Goal: Task Accomplishment & Management: Manage account settings

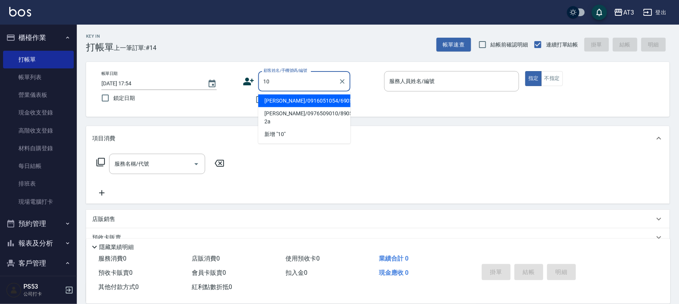
type input "[PERSON_NAME]/0916051054/690510"
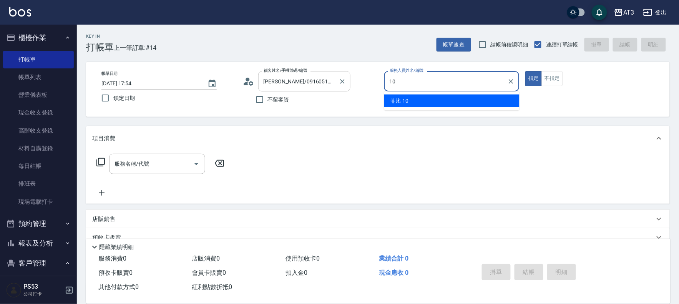
type input "菲比-10"
type button "true"
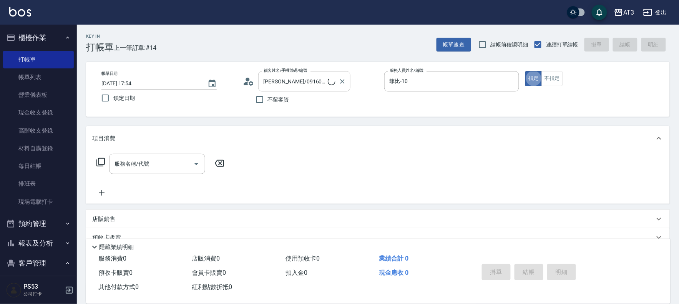
type input "10/10_/10"
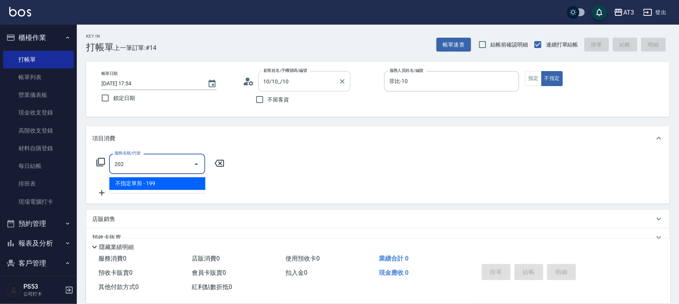
type input "不指定單剪(202)"
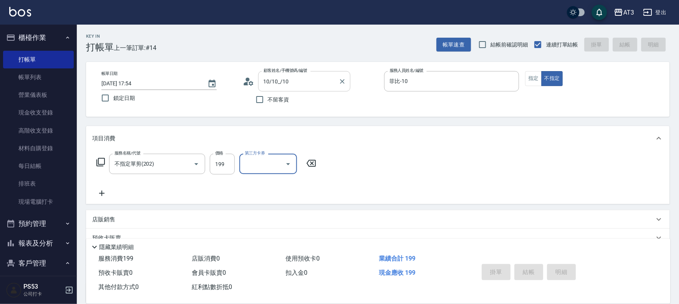
type input "[DATE] 18:59"
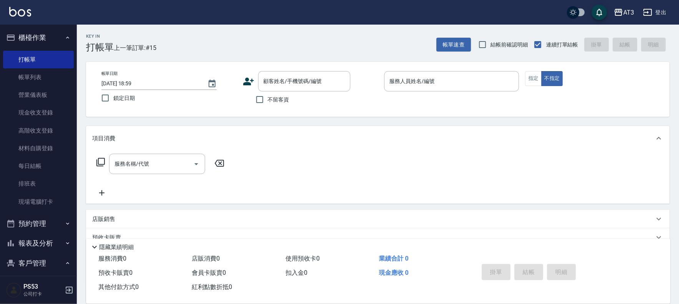
click at [249, 82] on icon at bounding box center [249, 82] width 12 height 12
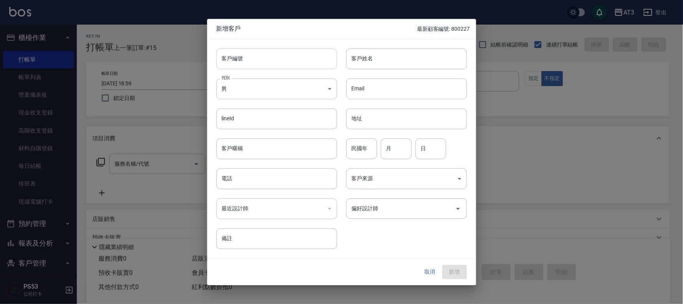
click at [254, 60] on input "客戶編號" at bounding box center [276, 58] width 121 height 21
drag, startPoint x: 259, startPoint y: 67, endPoint x: 256, endPoint y: 63, distance: 4.9
click at [259, 67] on input "104" at bounding box center [267, 58] width 103 height 21
type input "1041115"
type input "c"
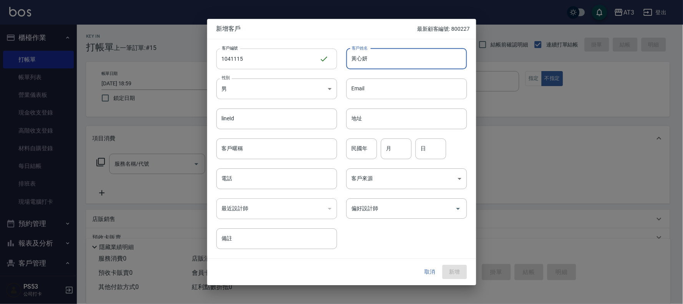
type input "黃心妍"
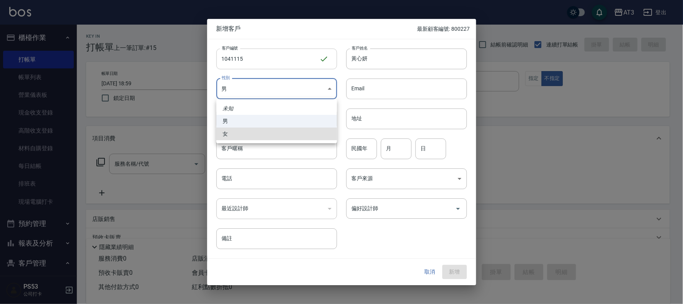
type input "[DEMOGRAPHIC_DATA]"
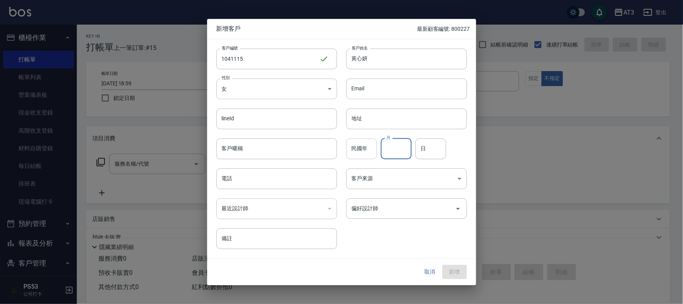
click at [357, 142] on div "民國年 民國年" at bounding box center [361, 148] width 31 height 21
type input "104"
type input "11"
type input "15"
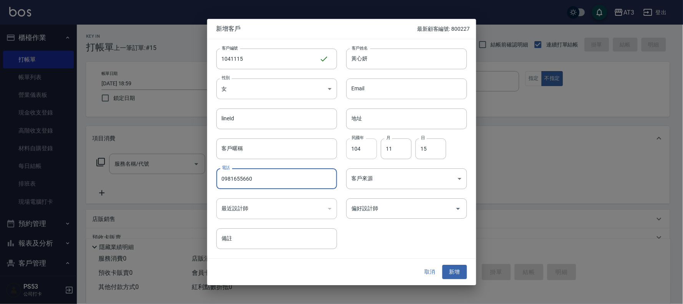
type input "0981655660"
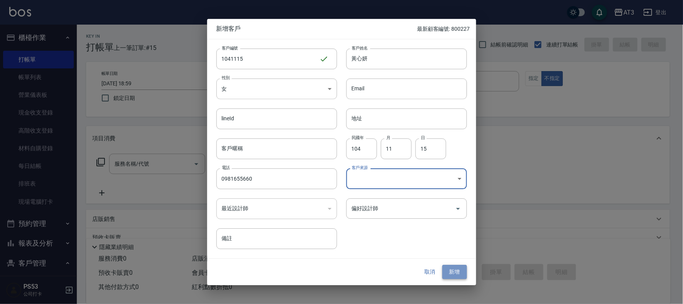
click at [458, 267] on button "新增" at bounding box center [454, 272] width 25 height 14
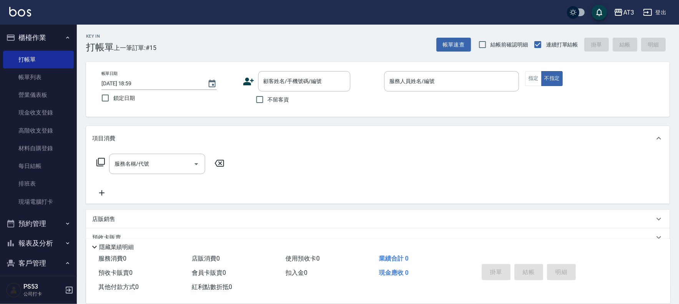
click at [247, 83] on icon at bounding box center [248, 82] width 11 height 8
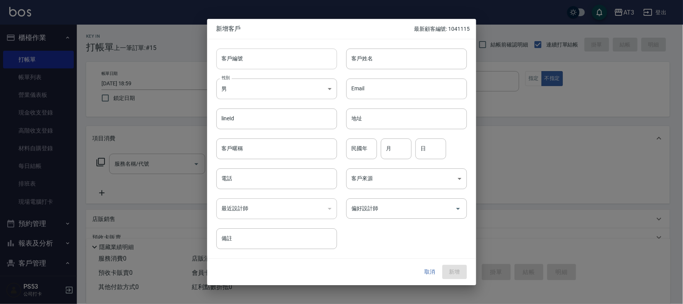
click at [250, 63] on input "客戶編號" at bounding box center [276, 58] width 121 height 21
type input "840903"
type input "何佳豪"
type input "84"
type input "09"
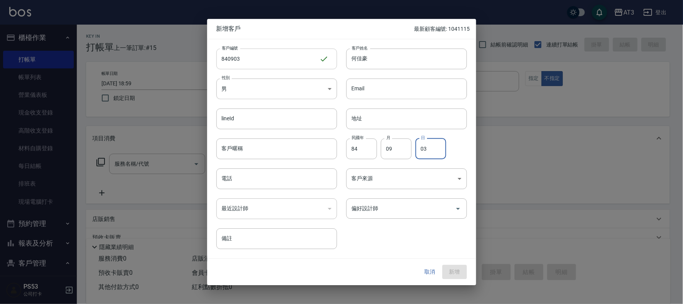
type input "03"
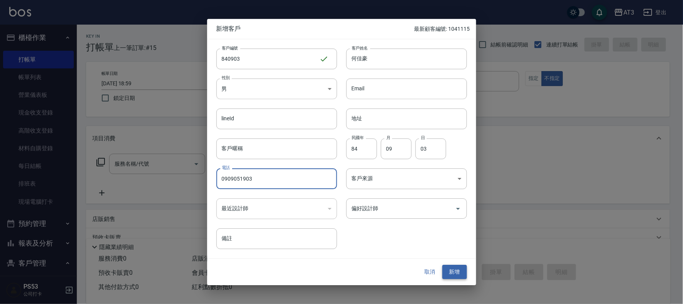
type input "0909051903"
drag, startPoint x: 459, startPoint y: 275, endPoint x: 444, endPoint y: 272, distance: 14.9
click at [459, 275] on button "新增" at bounding box center [454, 272] width 25 height 14
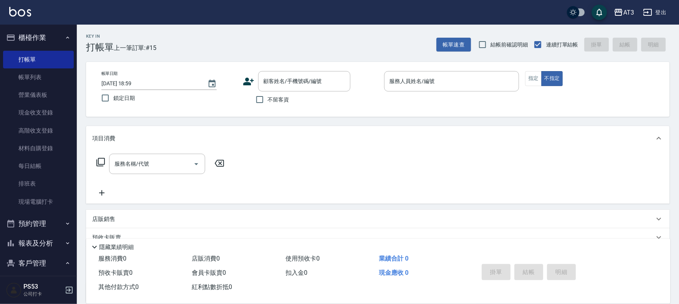
click at [244, 83] on icon at bounding box center [248, 82] width 11 height 8
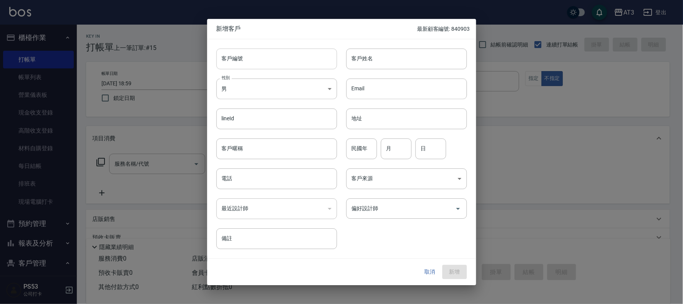
click at [272, 65] on input "客戶編號" at bounding box center [276, 58] width 121 height 21
type input "741001"
type input "[PERSON_NAME]"
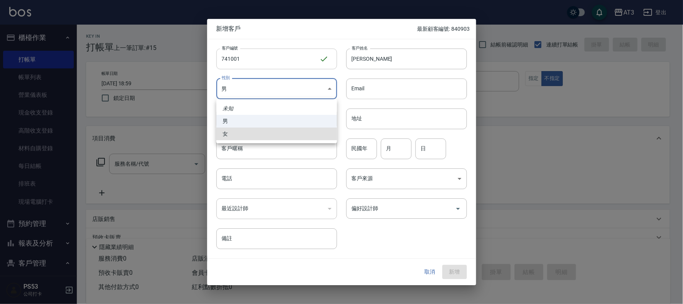
type input "[DEMOGRAPHIC_DATA]"
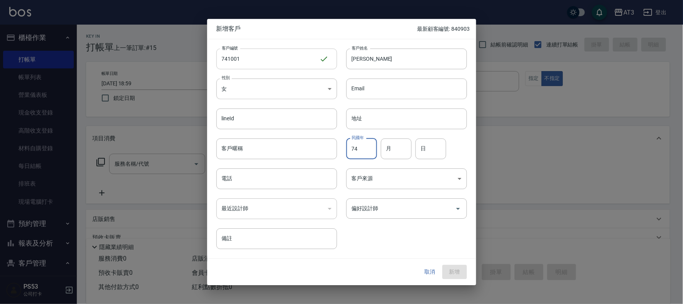
type input "74"
type input "10"
type input "01"
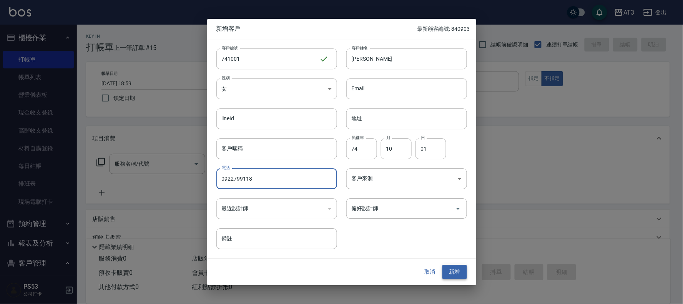
type input "0922799118"
click at [454, 268] on button "新增" at bounding box center [454, 272] width 25 height 14
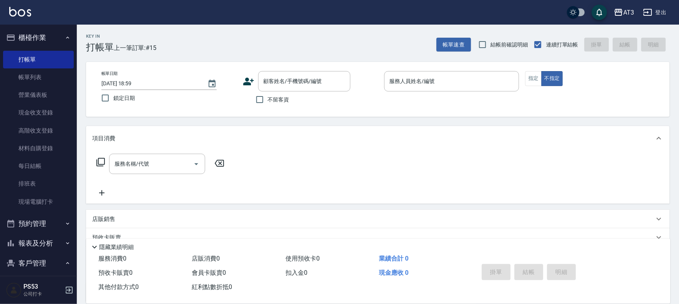
click at [250, 83] on icon at bounding box center [248, 82] width 11 height 8
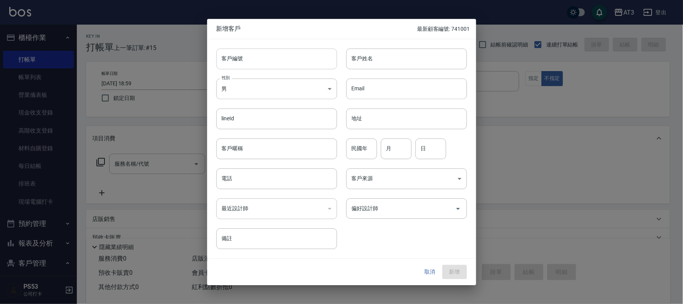
click at [256, 63] on input "客戶編號" at bounding box center [276, 58] width 121 height 21
type input "830825-1"
type input "高辰佑"
type input "83"
type input "08"
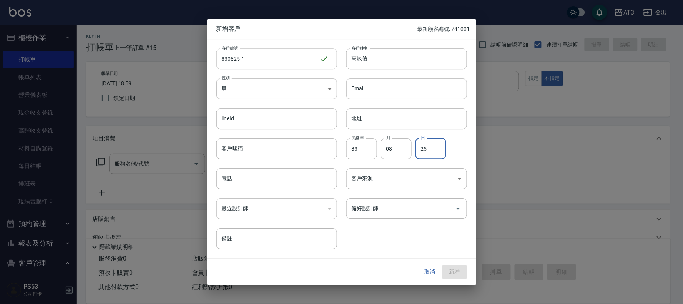
type input "25"
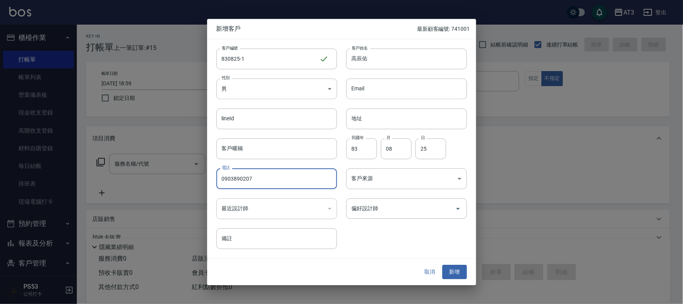
type input "0903890207"
click at [459, 265] on button "新增" at bounding box center [454, 272] width 25 height 14
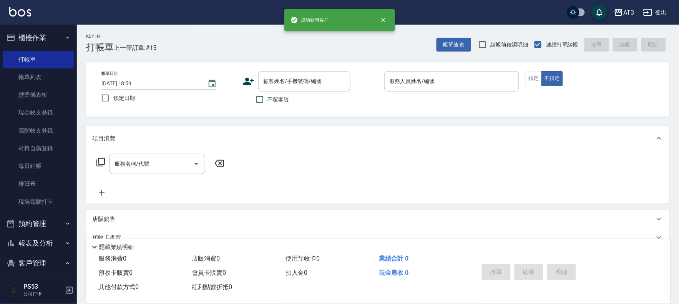
click at [245, 83] on icon at bounding box center [248, 82] width 11 height 8
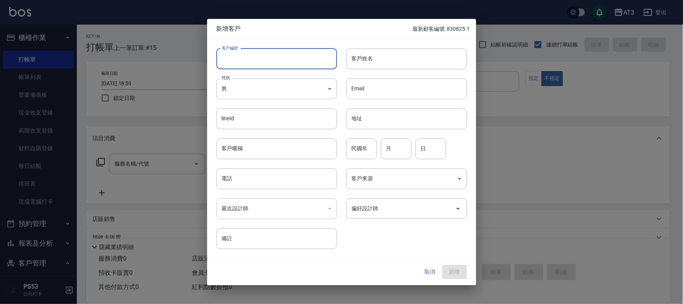
click at [269, 54] on input "客戶編號" at bounding box center [276, 58] width 121 height 21
type input "870926-1"
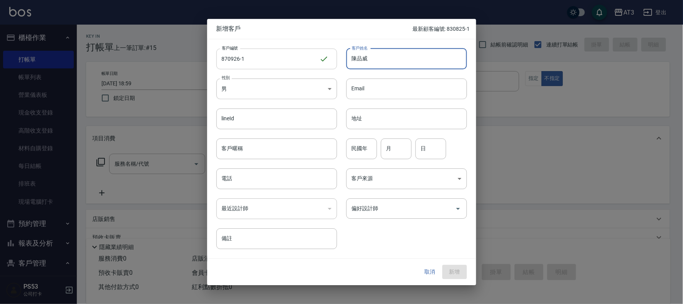
type input "陳品威"
type input "87"
type input "09"
type input "26"
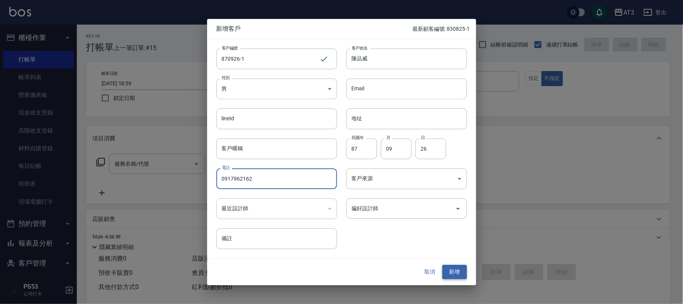
type input "0917962162"
click at [443, 270] on button "新增" at bounding box center [454, 272] width 25 height 14
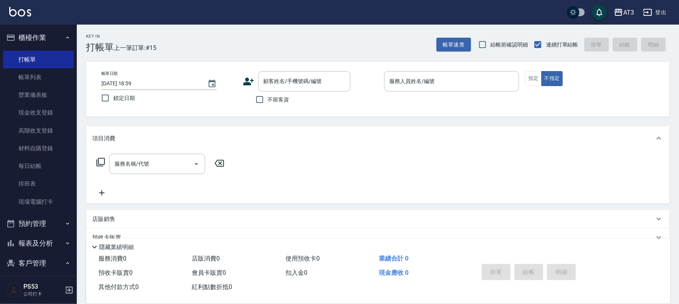
click at [250, 77] on icon at bounding box center [249, 82] width 12 height 12
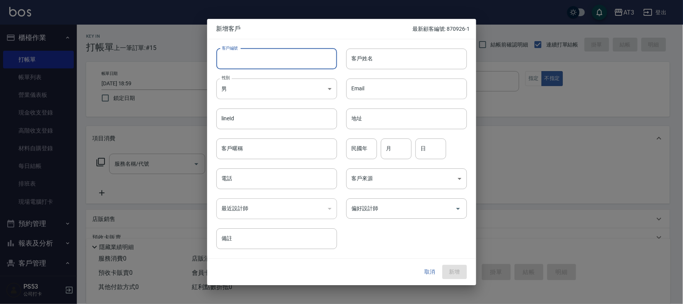
click at [264, 63] on input "客戶編號" at bounding box center [276, 58] width 121 height 21
type input "911219-1"
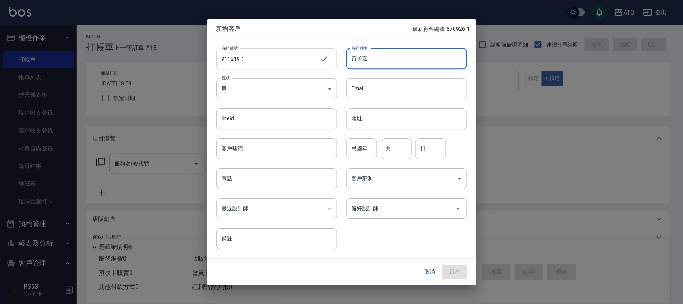
type input "黃子嘉"
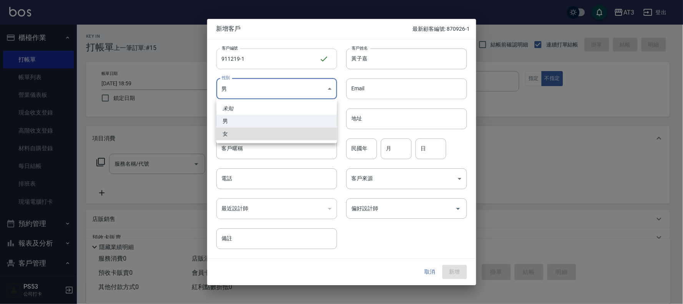
type input "[DEMOGRAPHIC_DATA]"
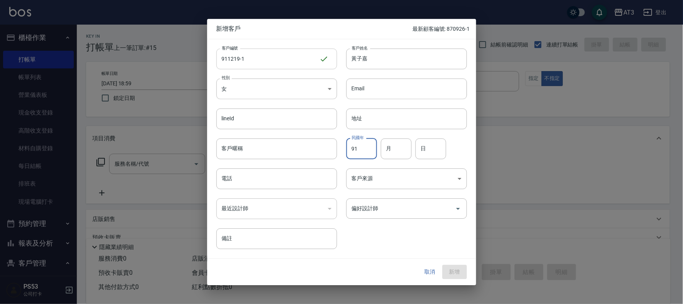
type input "91"
type input "12"
type input "19"
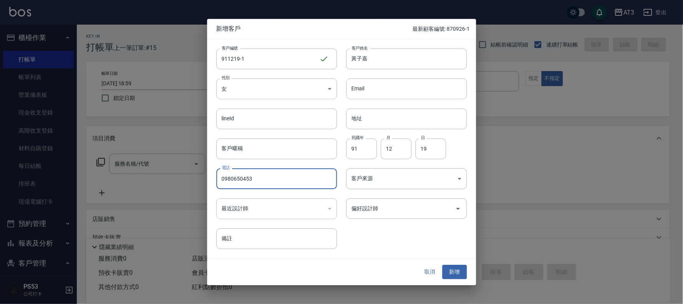
type input "0980650453"
click at [450, 267] on button "新增" at bounding box center [454, 272] width 25 height 14
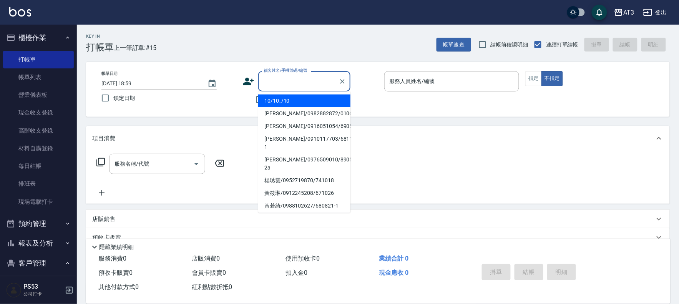
click at [275, 76] on div "顧客姓名/手機號碼/編號 顧客姓名/手機號碼/編號" at bounding box center [304, 81] width 92 height 20
type input "5"
type button "false"
type input "[PERSON_NAME]/0916051054/690510"
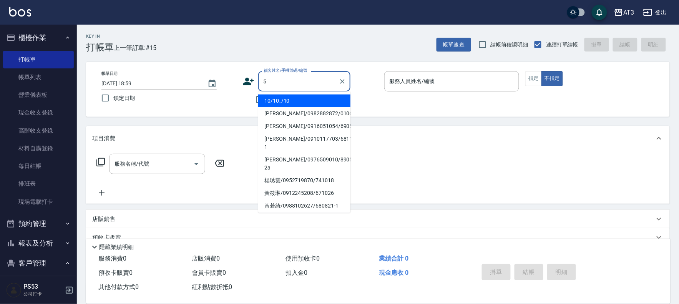
type input "淑文-5"
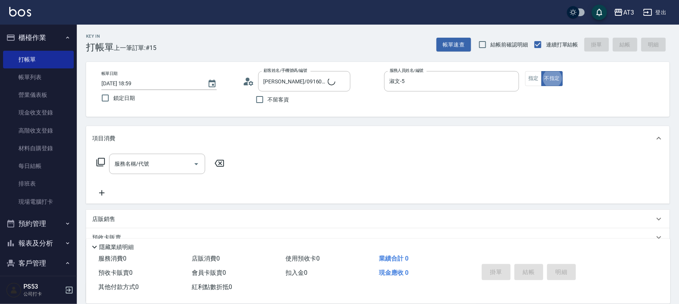
type input "5/0902352118/5"
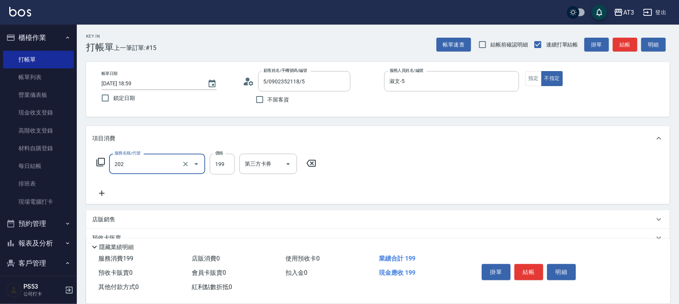
type input "不指定單剪(202)"
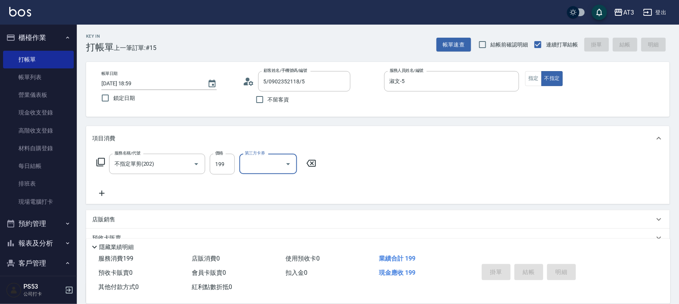
type input "[DATE] 19:08"
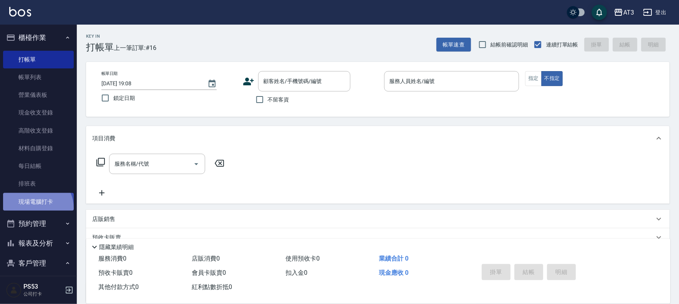
click at [36, 208] on link "現場電腦打卡" at bounding box center [38, 202] width 71 height 18
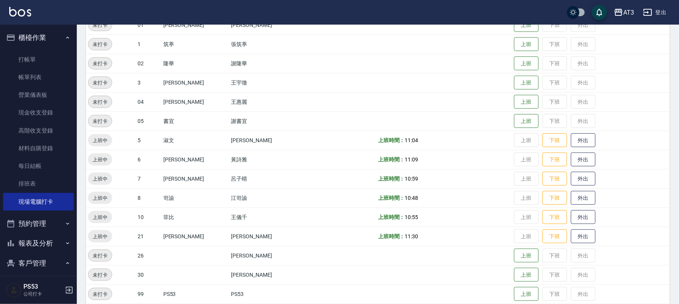
scroll to position [252, 0]
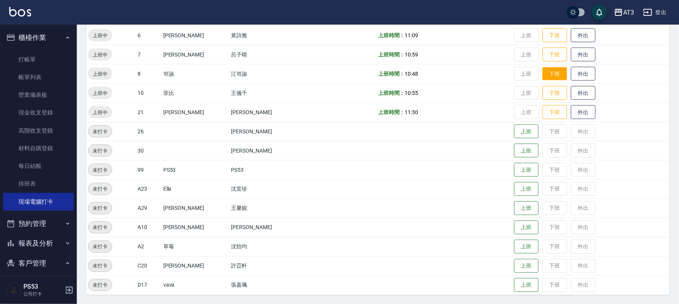
click at [543, 71] on button "下班" at bounding box center [555, 73] width 25 height 13
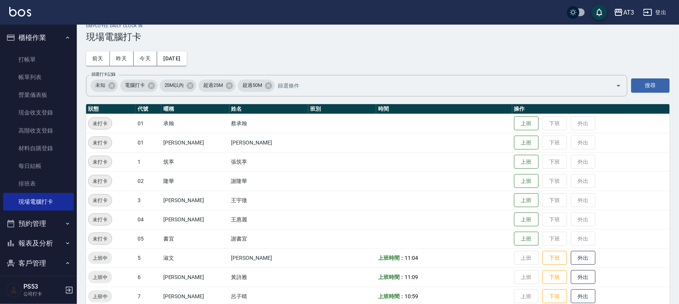
scroll to position [0, 0]
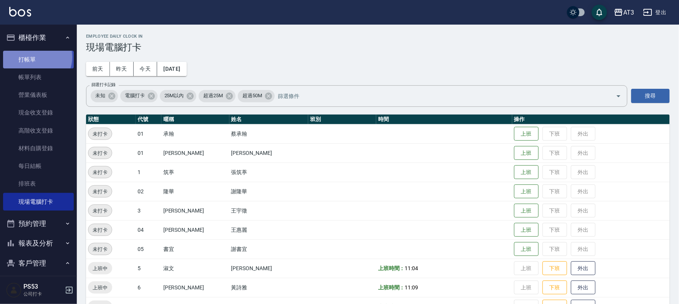
click at [34, 57] on link "打帳單" at bounding box center [38, 60] width 71 height 18
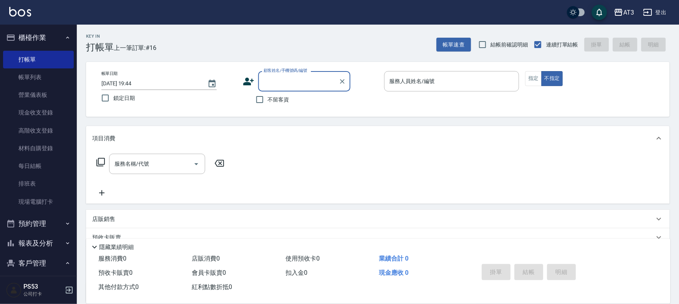
click at [248, 83] on icon at bounding box center [248, 82] width 11 height 8
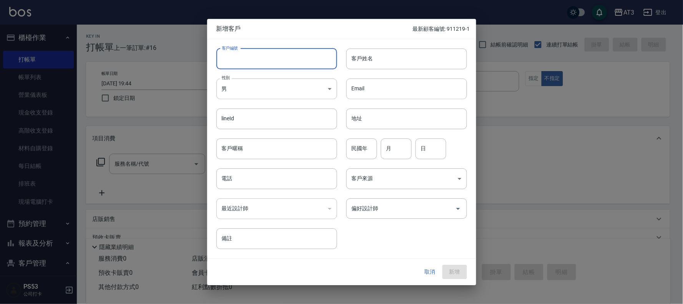
click at [275, 61] on input "客戶編號" at bounding box center [276, 58] width 121 height 21
type input "611109"
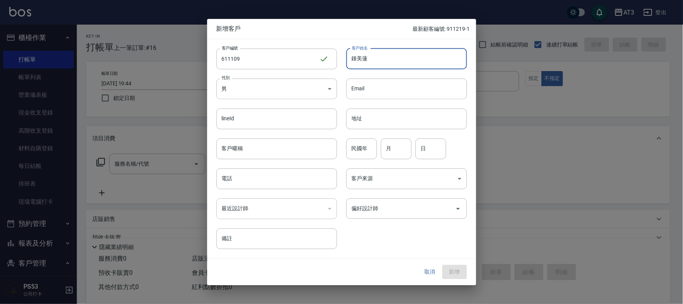
type input "鍾美蓮"
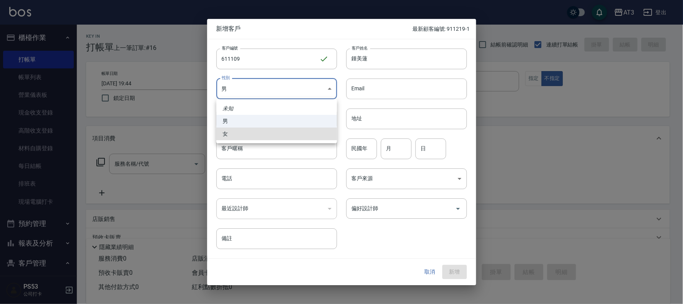
type input "[DEMOGRAPHIC_DATA]"
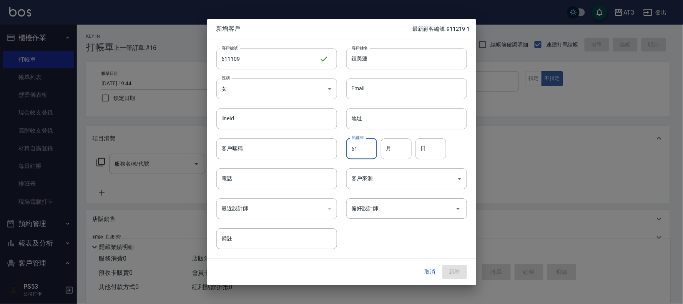
type input "61"
type input "11"
type input "09"
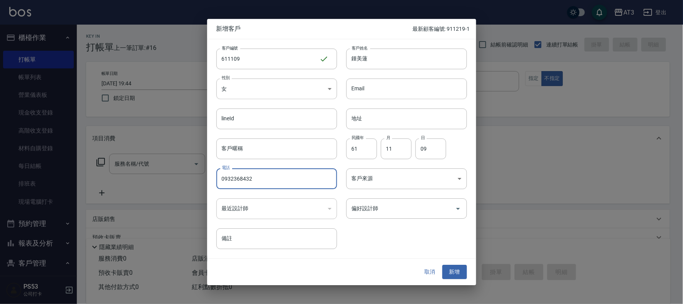
type input "0932368432"
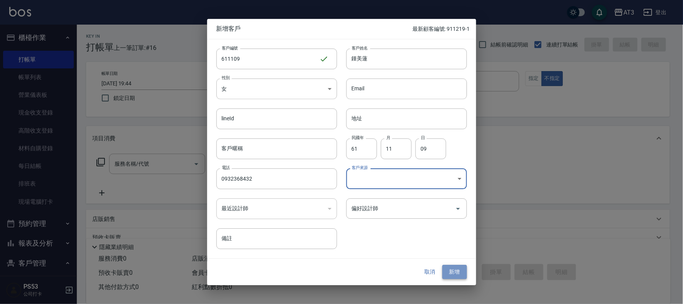
click at [456, 272] on button "新增" at bounding box center [454, 272] width 25 height 14
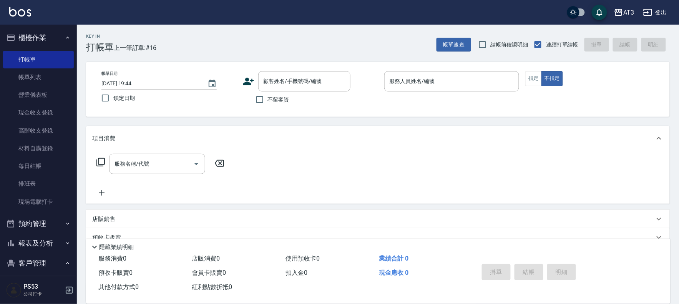
click at [247, 81] on icon at bounding box center [249, 82] width 12 height 12
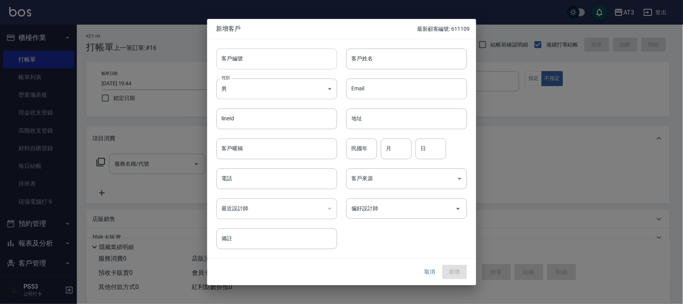
click at [263, 65] on input "客戶編號" at bounding box center [276, 58] width 121 height 21
type input "631109"
type input "[PERSON_NAME]"
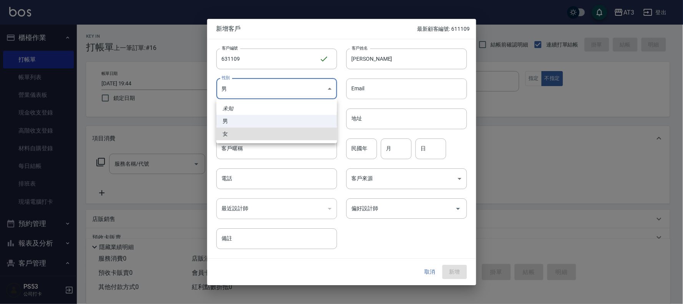
type input "[DEMOGRAPHIC_DATA]"
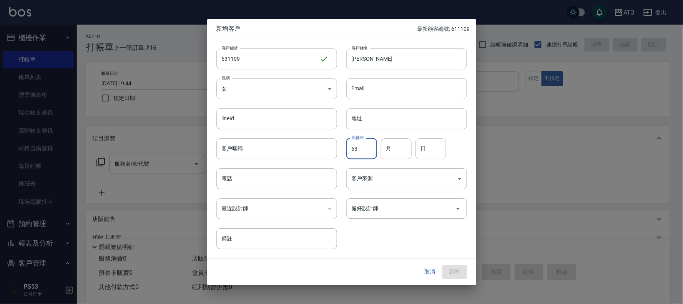
type input "63"
type input "11"
type input "09"
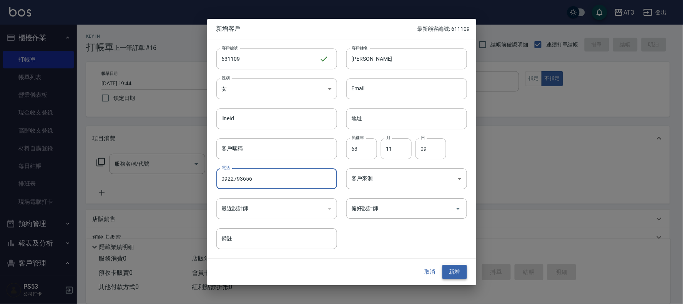
type input "0922793656"
click at [450, 269] on button "新增" at bounding box center [454, 272] width 25 height 14
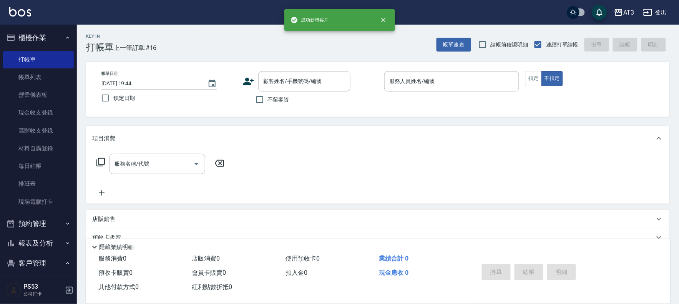
click at [245, 76] on icon at bounding box center [249, 82] width 12 height 12
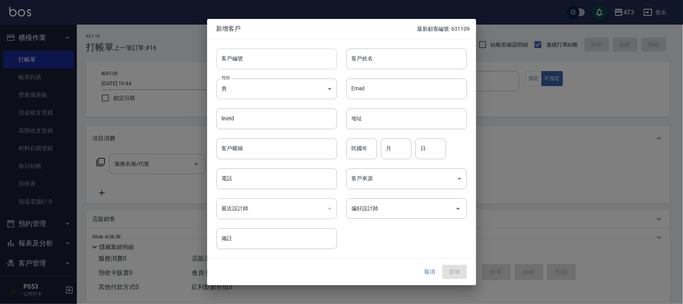
click at [241, 52] on input "客戶編號" at bounding box center [276, 58] width 121 height 21
type input "660103-1"
type input "謝采晴"
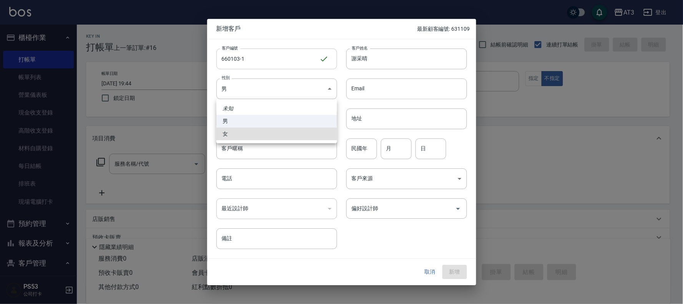
type input "[DEMOGRAPHIC_DATA]"
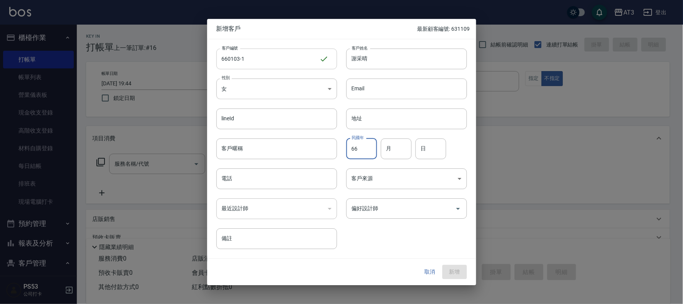
type input "66"
type input "01"
type input "03"
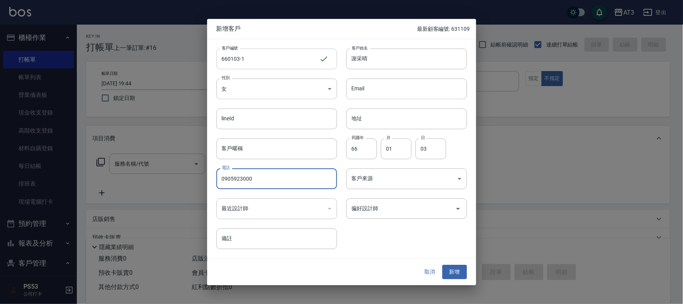
type input "0905923000"
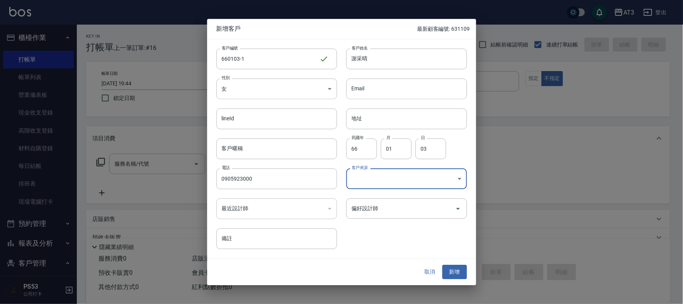
click at [453, 271] on button "新增" at bounding box center [454, 272] width 25 height 14
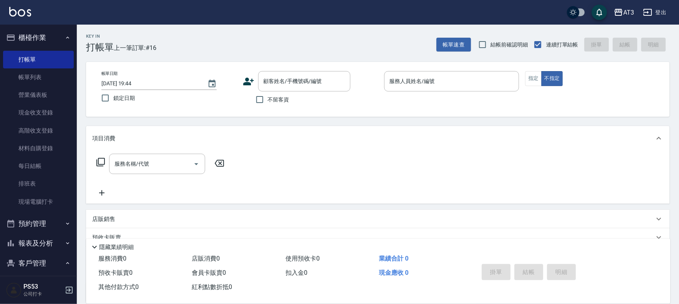
click at [247, 81] on icon at bounding box center [249, 82] width 12 height 12
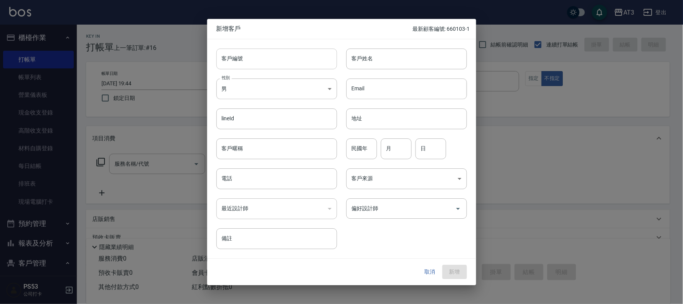
click at [247, 62] on input "客戶編號" at bounding box center [276, 58] width 121 height 21
type input "901124"
type input "胡"
type input "黃若寧"
type input "90"
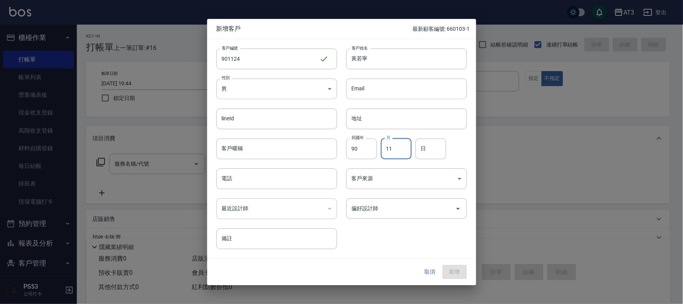
type input "11"
type input "24"
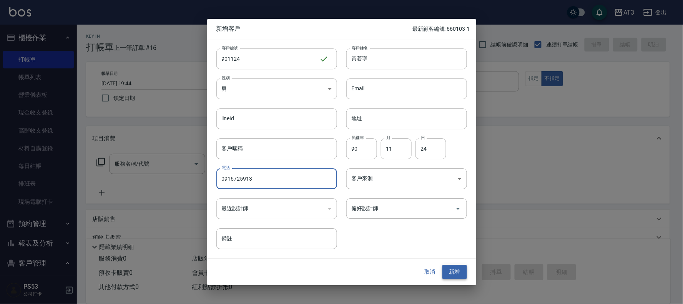
type input "0916725913"
click at [461, 267] on button "新增" at bounding box center [454, 272] width 25 height 14
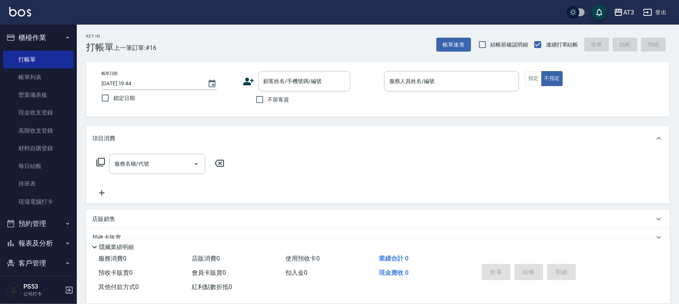
click at [242, 81] on div "帳單日期 [DATE] 19:44 鎖定日期 顧客姓名/手機號碼/編號 顧客姓名/手機號碼/編號 不留客資 服務人員姓名/編號 服務人員姓名/編號 指定 不指定" at bounding box center [377, 89] width 565 height 37
click at [246, 81] on icon at bounding box center [249, 82] width 12 height 12
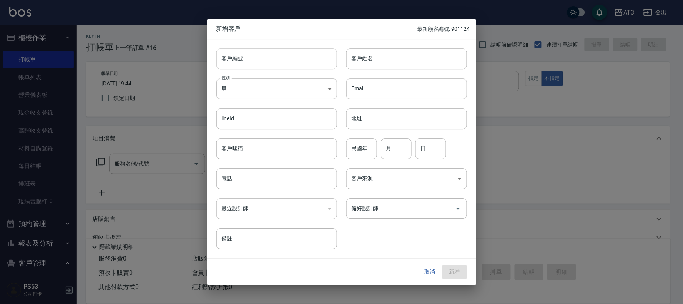
click at [259, 61] on input "客戶編號" at bounding box center [276, 58] width 121 height 21
type input "000623-1"
type input "[PERSON_NAME]"
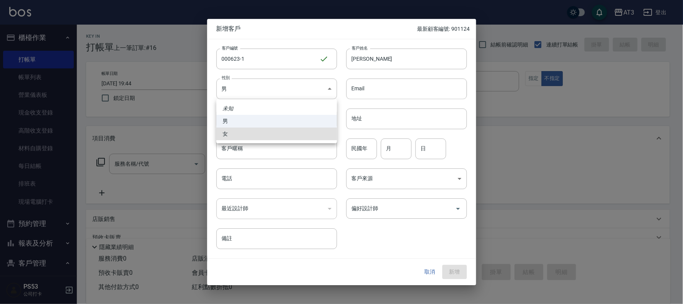
type input "[DEMOGRAPHIC_DATA]"
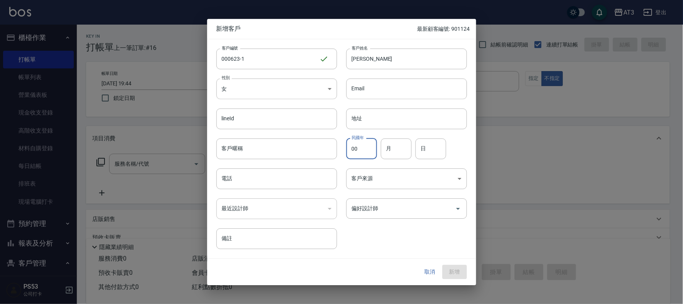
type input "00"
type input "06"
type input "23"
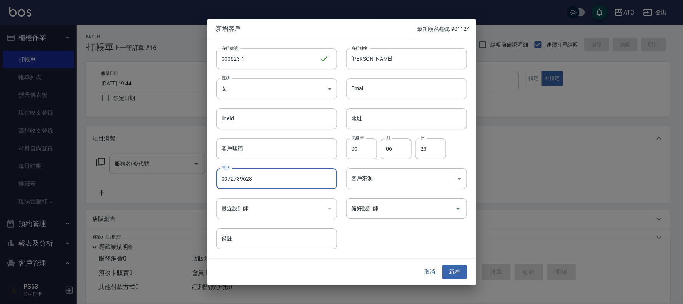
type input "0972739623"
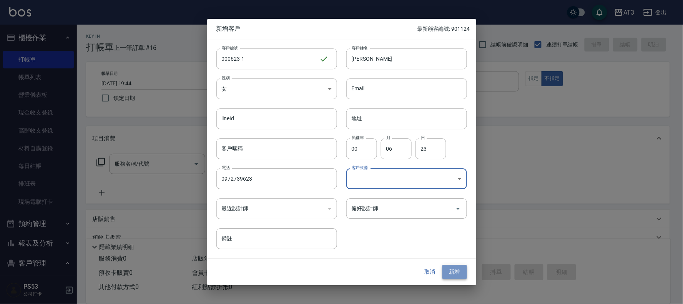
drag, startPoint x: 461, startPoint y: 271, endPoint x: 395, endPoint y: 254, distance: 68.5
click at [460, 271] on button "新增" at bounding box center [454, 272] width 25 height 14
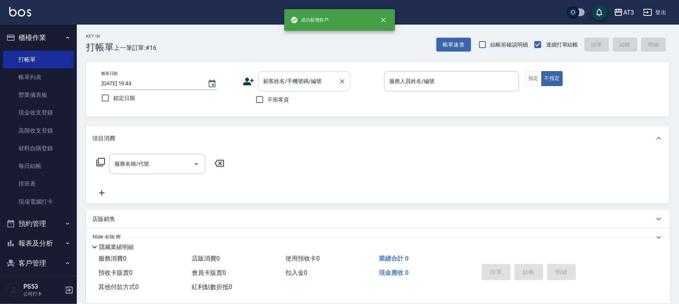
click at [271, 82] on input "顧客姓名/手機號碼/編號" at bounding box center [299, 81] width 74 height 13
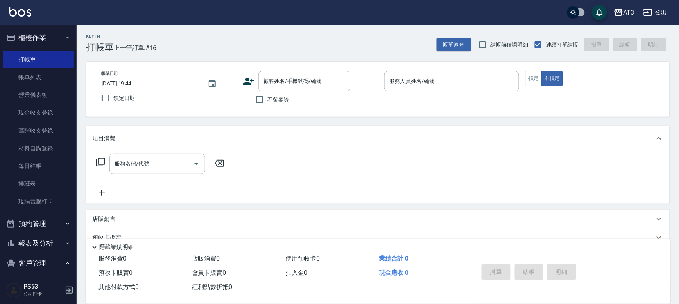
click at [247, 82] on icon at bounding box center [248, 82] width 11 height 8
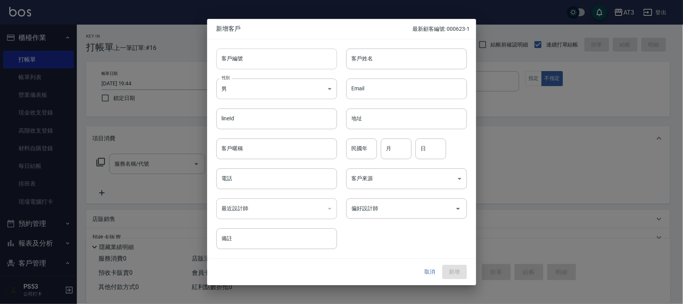
click at [276, 64] on input "客戶編號" at bounding box center [276, 58] width 121 height 21
type input "840211"
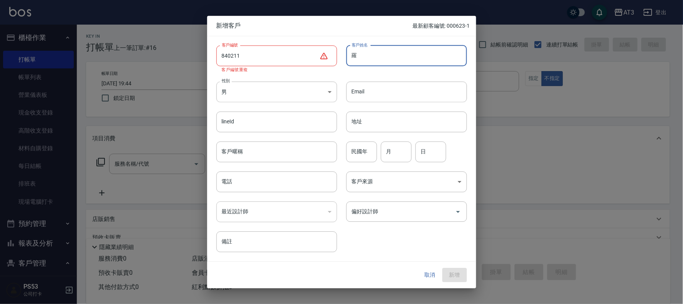
type input "羅"
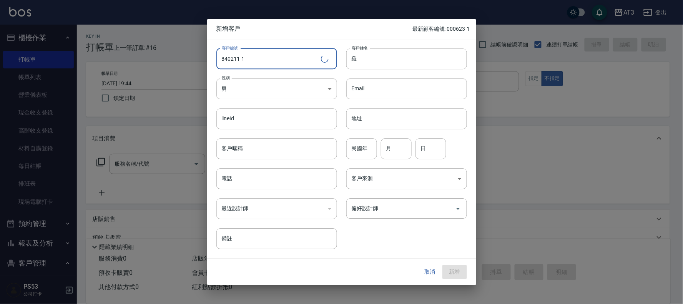
type input "840211-1"
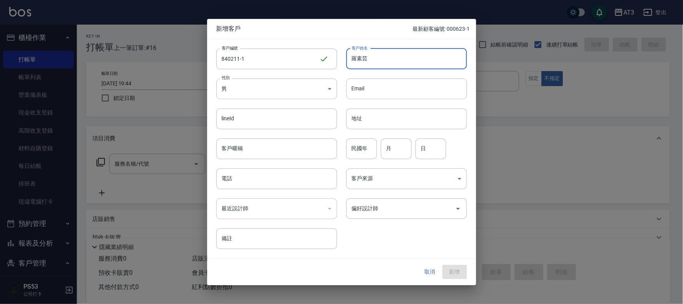
type input "羅素芸"
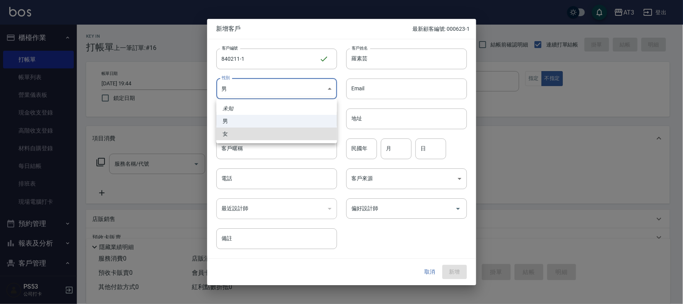
type input "[DEMOGRAPHIC_DATA]"
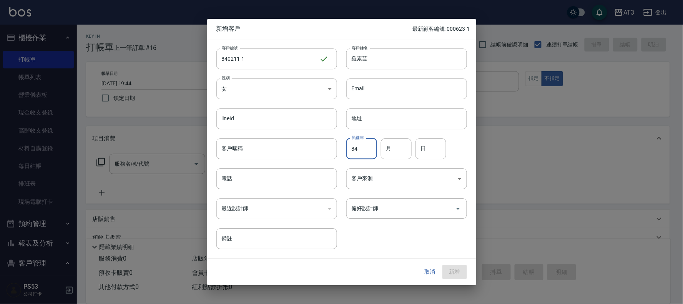
type input "84"
type input "02"
type input "11"
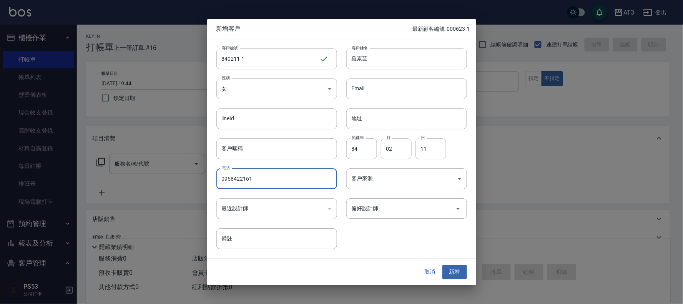
type input "0958422161"
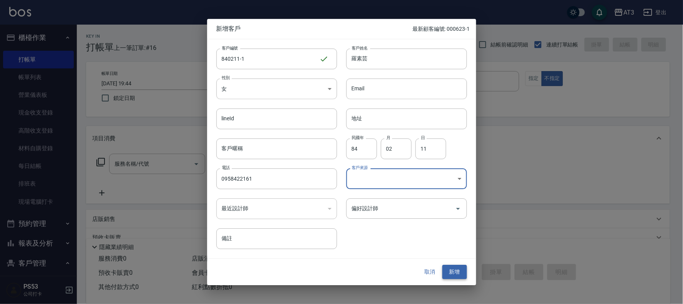
click at [457, 271] on button "新增" at bounding box center [454, 272] width 25 height 14
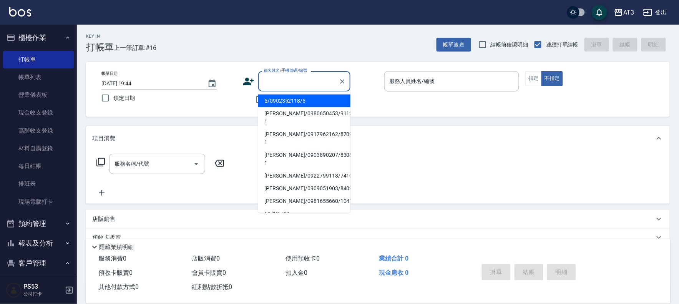
click at [324, 75] on input "顧客姓名/手機號碼/編號" at bounding box center [299, 81] width 74 height 13
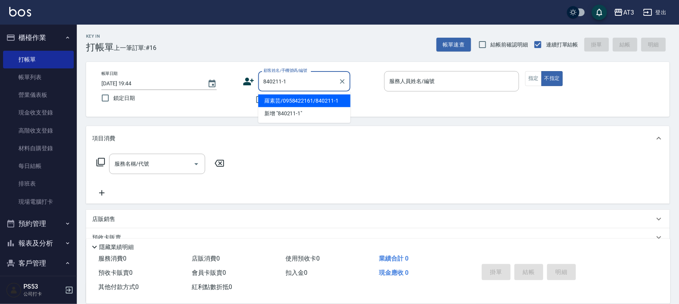
type input "羅素芸/0958422161/840211-1"
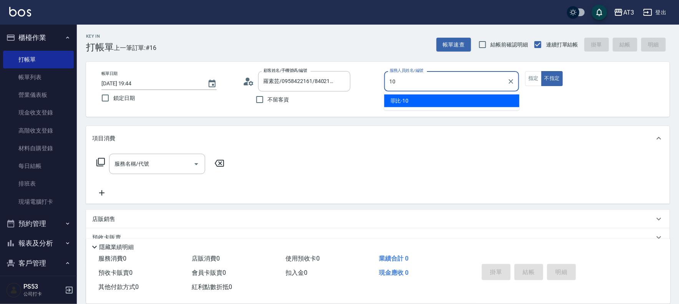
type input "菲比-10"
type button "false"
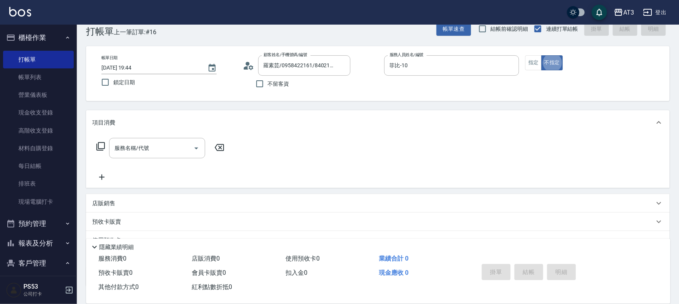
scroll to position [17, 0]
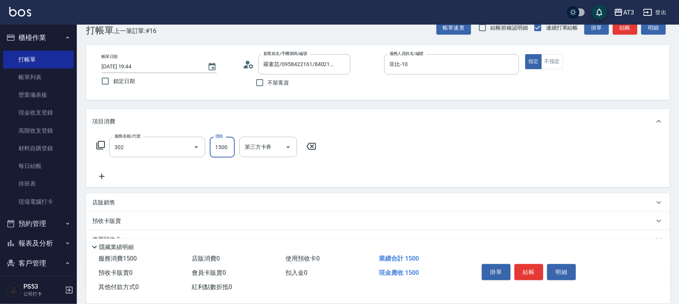
type input "設計燙髮(302)"
type input "799"
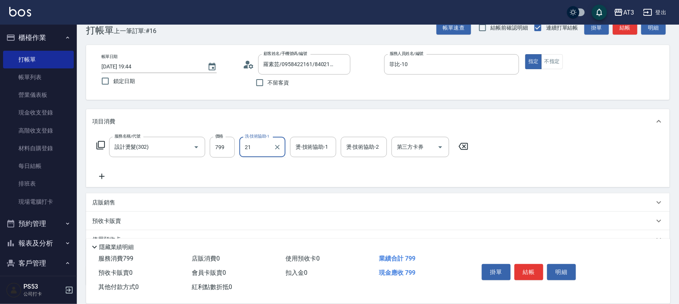
type input "[PERSON_NAME]-21"
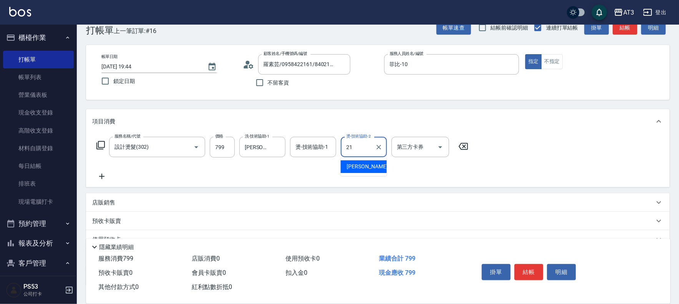
type input "[PERSON_NAME]-21"
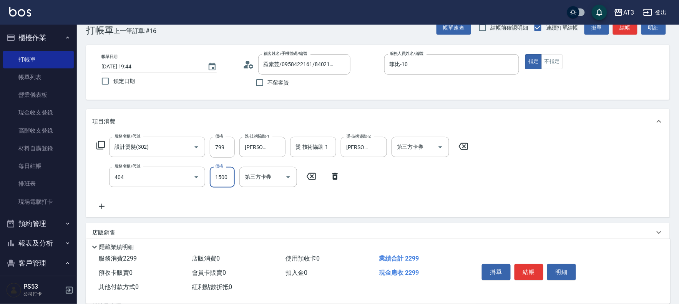
type input "設計染髮(404)"
type input "800"
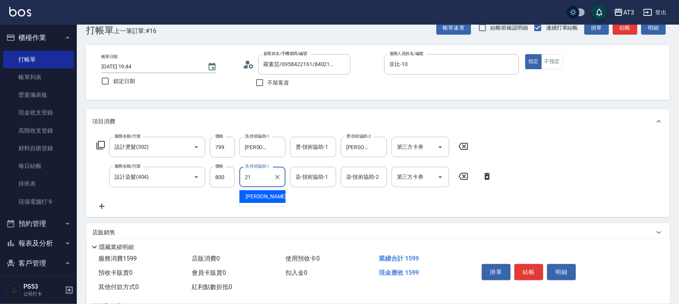
type input "[PERSON_NAME]-21"
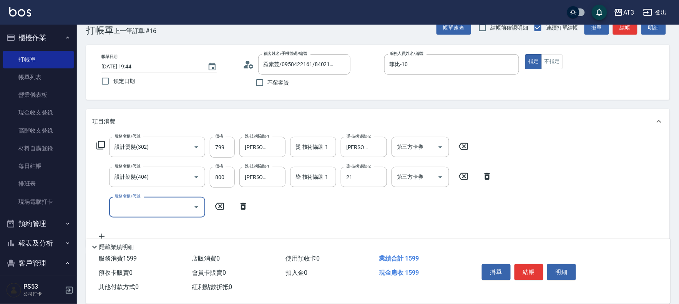
type input "[PERSON_NAME]-21"
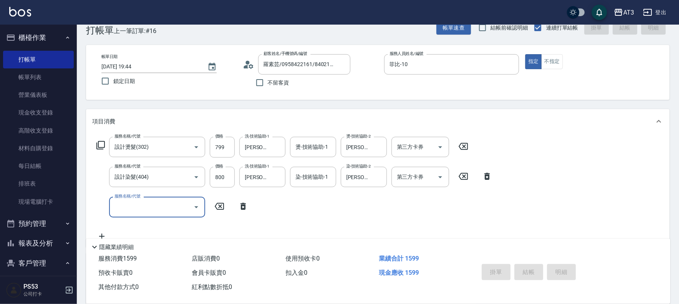
type input "[DATE] 19:53"
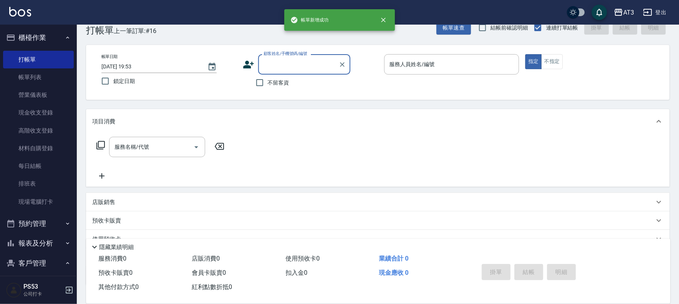
scroll to position [0, 0]
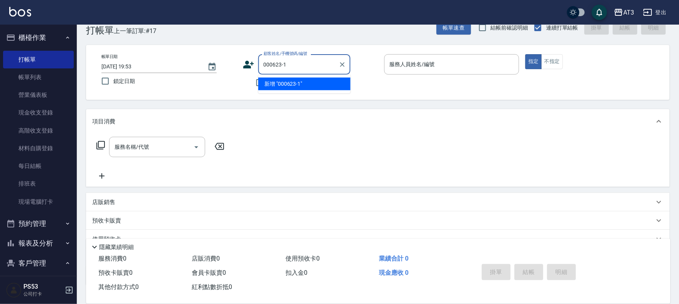
type input "000623-1"
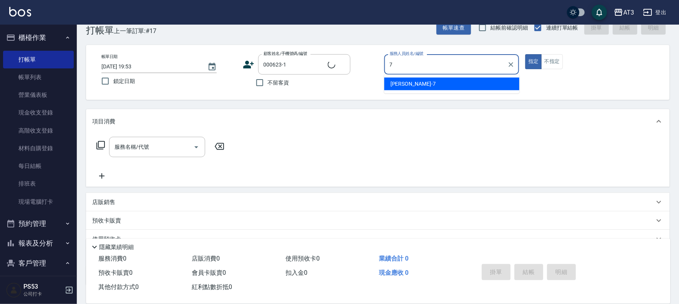
type input "子晴-7"
type button "true"
type input "[PERSON_NAME]/0972739623/000623-1"
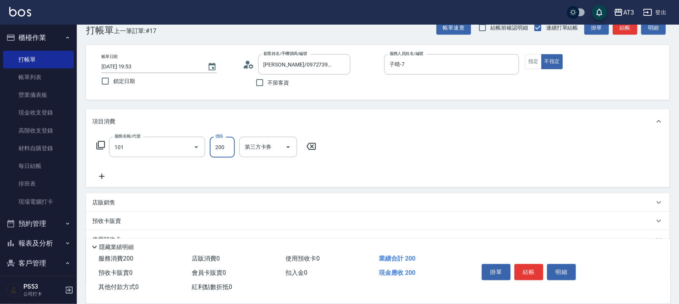
type input "洗髮(101)"
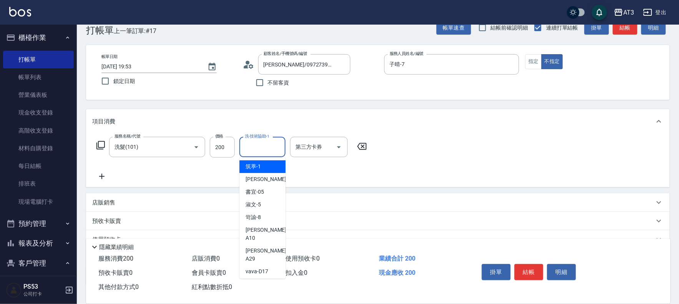
type input "筑葶-1"
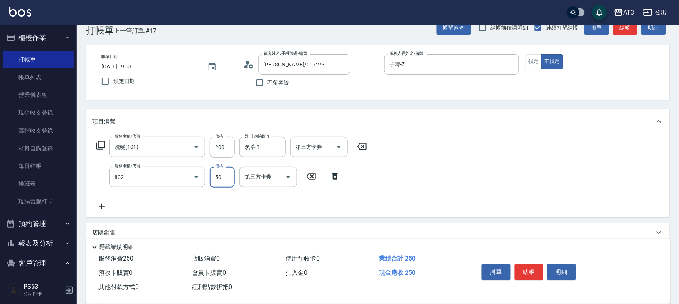
type input "潤絲/加精油(802)"
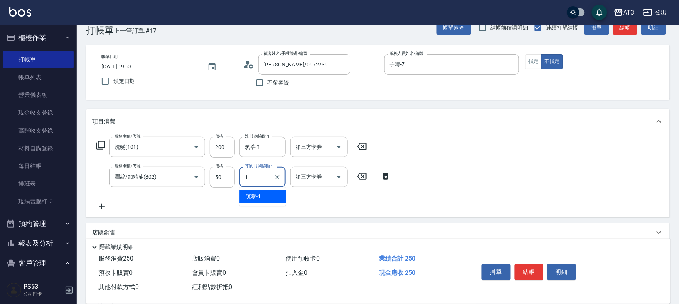
type input "筑葶-1"
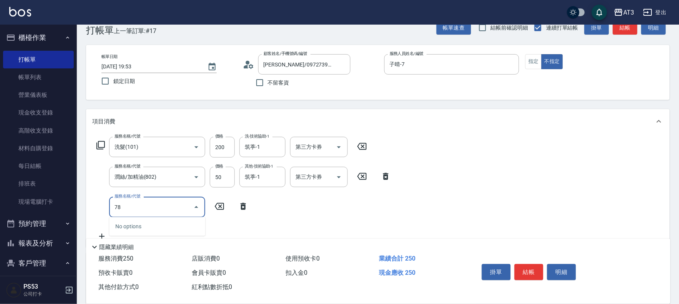
type input "7"
click at [227, 184] on input "50" at bounding box center [222, 177] width 25 height 21
type input "100"
type input "潤絲(801)"
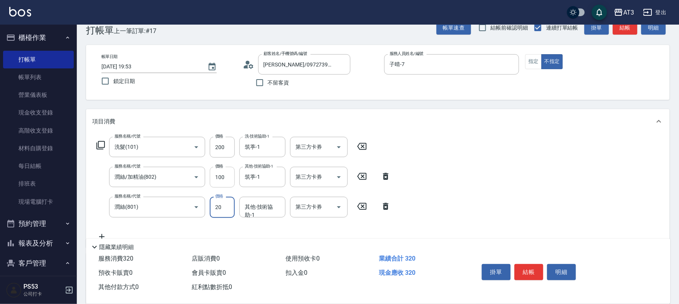
click at [224, 182] on input "100" at bounding box center [222, 177] width 25 height 21
type input "50"
type input "筑葶-1"
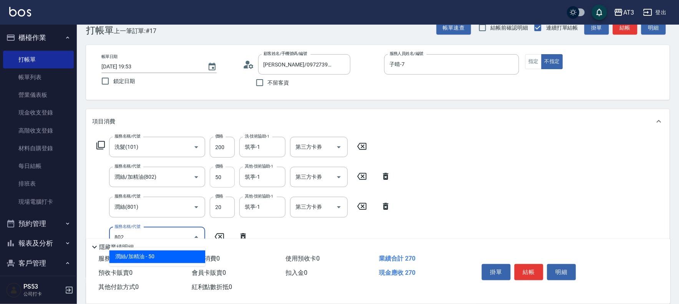
type input "潤絲/加精油(802)"
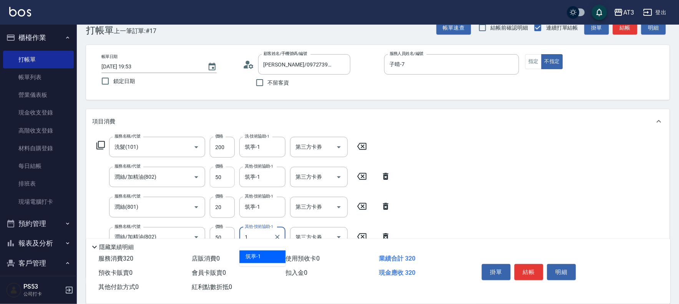
type input "筑葶-1"
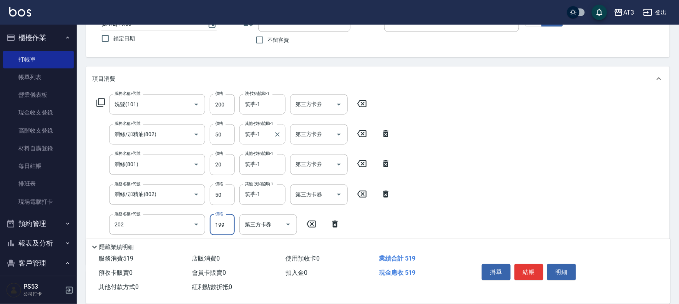
type input "不指定單剪(202)"
click at [276, 105] on icon "Clear" at bounding box center [278, 105] width 8 height 8
click at [266, 124] on div "子晴 -7" at bounding box center [262, 124] width 46 height 13
type input "子晴-7"
click at [267, 135] on input "筑葶-1" at bounding box center [257, 134] width 28 height 13
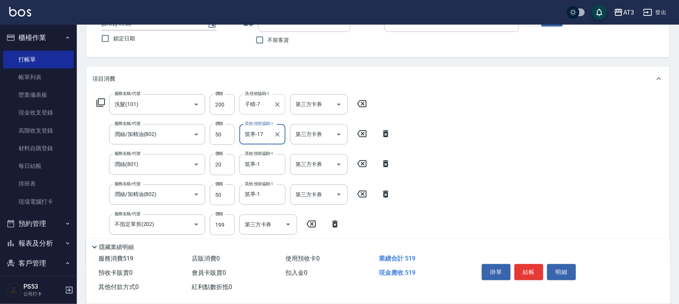
click at [266, 136] on input "筑葶-17" at bounding box center [257, 134] width 28 height 13
click at [266, 156] on div "子晴 -7" at bounding box center [262, 154] width 46 height 13
type input "子晴-7"
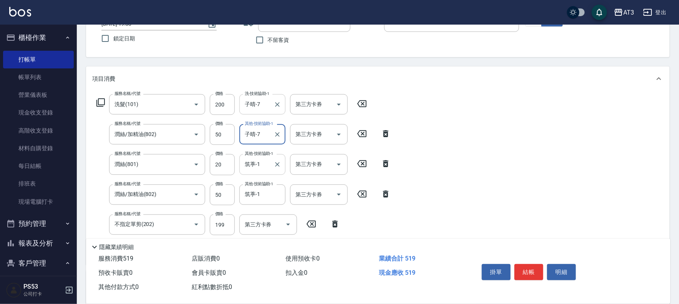
click at [267, 164] on input "筑葶-1" at bounding box center [257, 164] width 28 height 13
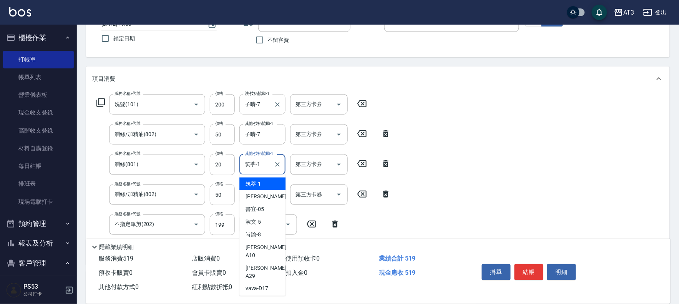
click at [267, 164] on input "筑葶-1" at bounding box center [257, 164] width 28 height 13
click at [268, 164] on input "筑葶-1" at bounding box center [257, 164] width 28 height 13
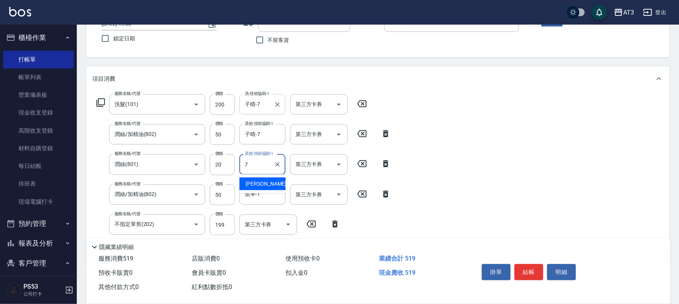
click at [260, 185] on span "子晴 -7" at bounding box center [268, 184] width 45 height 8
type input "子晴-7"
click at [258, 194] on input "筑葶-1" at bounding box center [257, 194] width 28 height 13
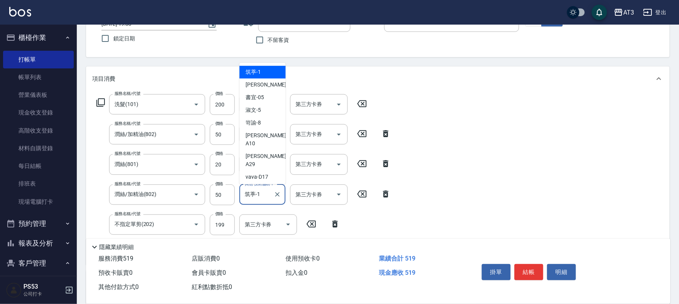
click at [258, 194] on input "筑葶-1" at bounding box center [257, 194] width 28 height 13
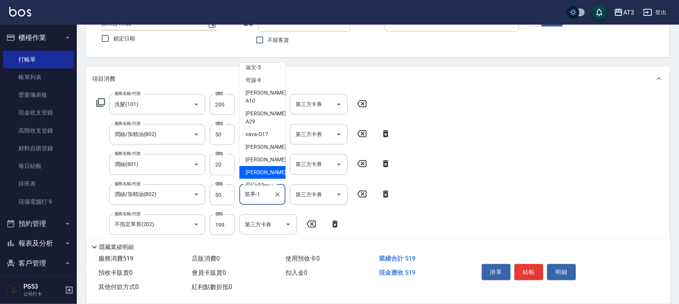
click at [254, 168] on span "子晴 -7" at bounding box center [268, 172] width 45 height 8
type input "子晴-7"
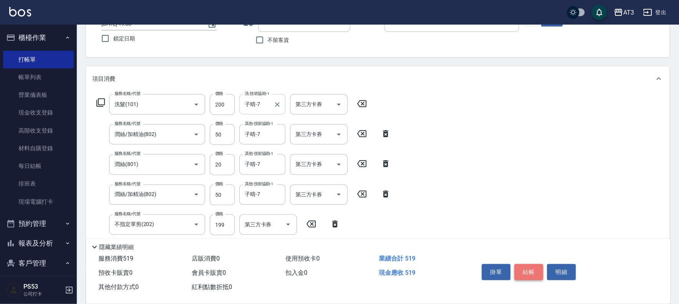
click at [533, 276] on button "結帳" at bounding box center [529, 272] width 29 height 16
type input "[DATE] 19:54"
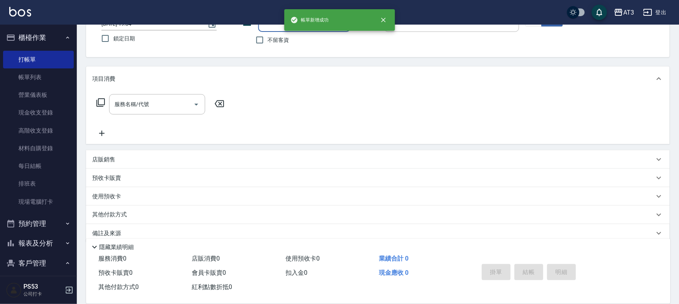
scroll to position [0, 0]
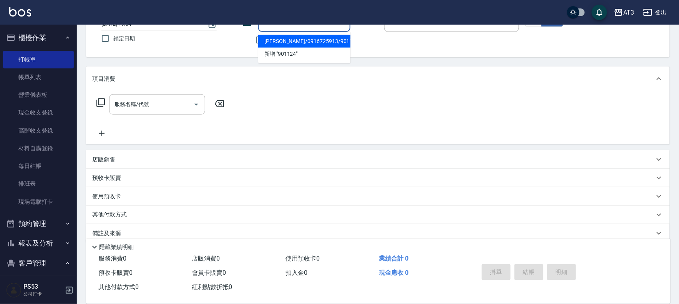
type input "[PERSON_NAME]/0916725913/901124"
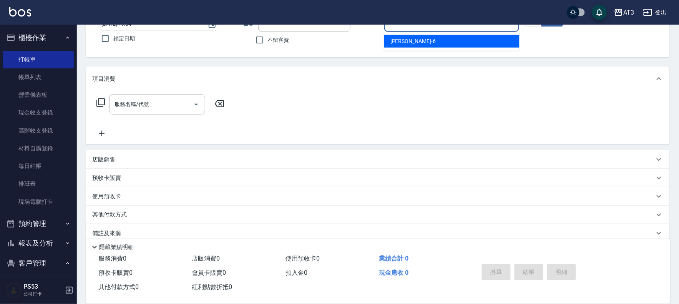
type input "詩雅-6"
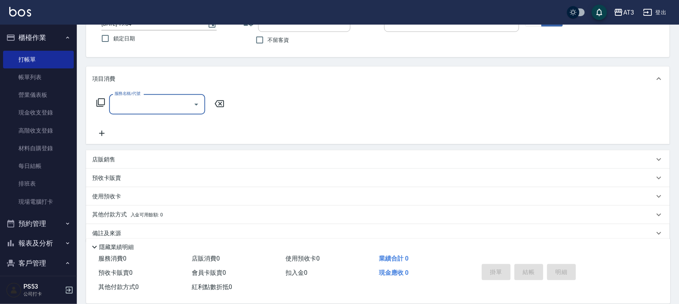
click at [533, 27] on div "帳單日期 [DATE] 19:54 鎖定日期 顧客姓名/手機號碼/編號 [PERSON_NAME]/0916725913/901124 顧客姓名/手機號碼/編…" at bounding box center [377, 30] width 565 height 37
click at [533, 25] on button "指定" at bounding box center [533, 19] width 17 height 15
click at [152, 108] on input "服務名稱/代號" at bounding box center [152, 104] width 78 height 13
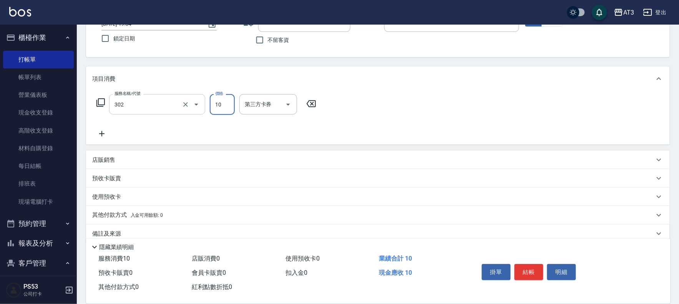
type input "設計燙髮(302)"
type input "1099"
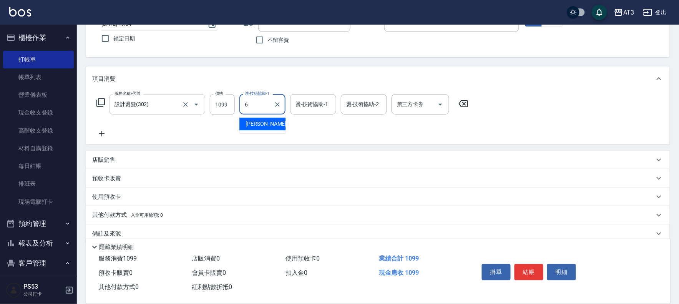
type input "詩雅-6"
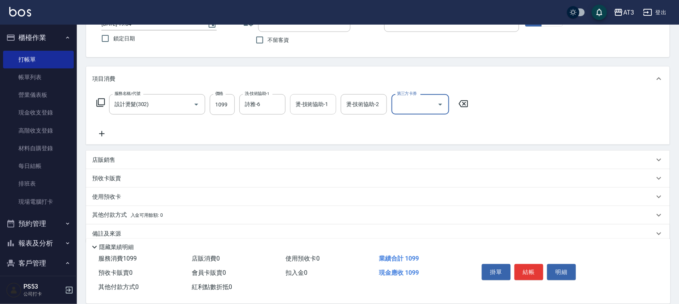
click at [297, 110] on input "燙-技術協助-1" at bounding box center [313, 104] width 39 height 13
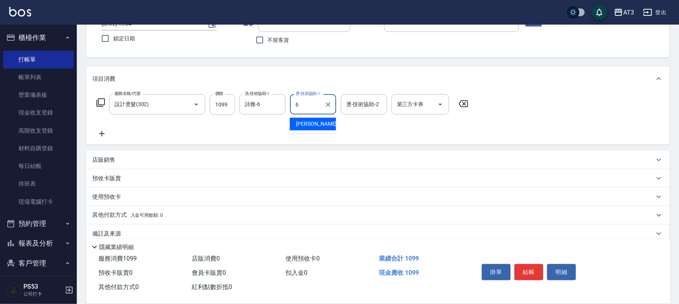
type input "詩雅-6"
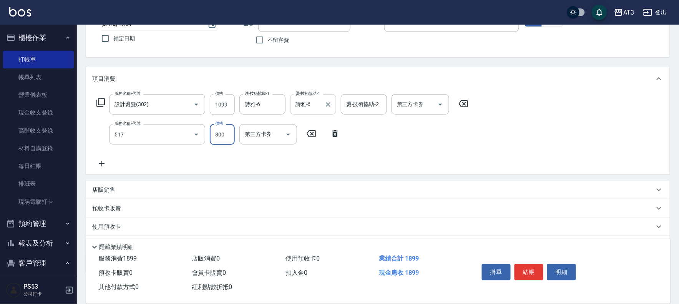
type input "C2花漾深層護髮/新(517)"
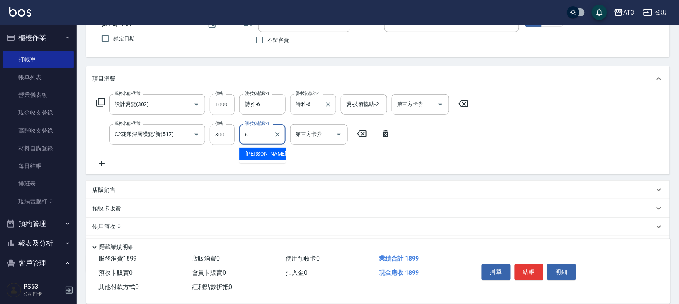
type input "詩雅-6"
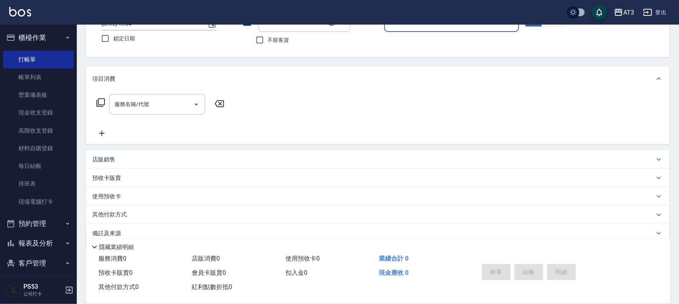
type input "[PERSON_NAME]/0905923000/660103-1"
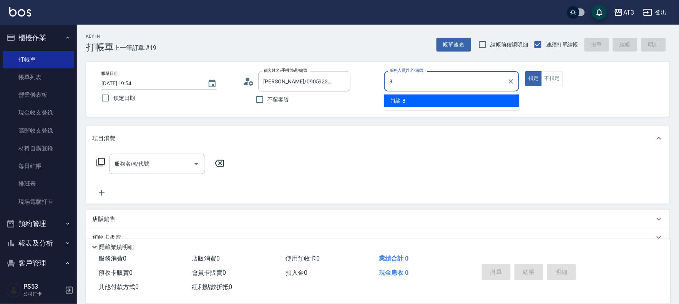
type input "岢諭-8"
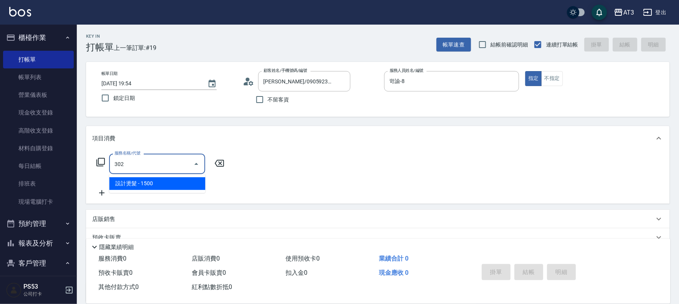
type input "設計燙髮(302)"
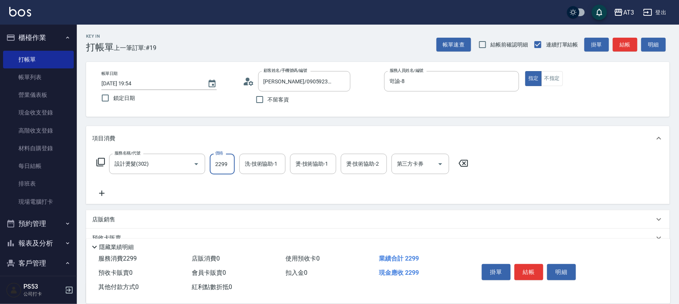
type input "2299"
type input "[PERSON_NAME]-21"
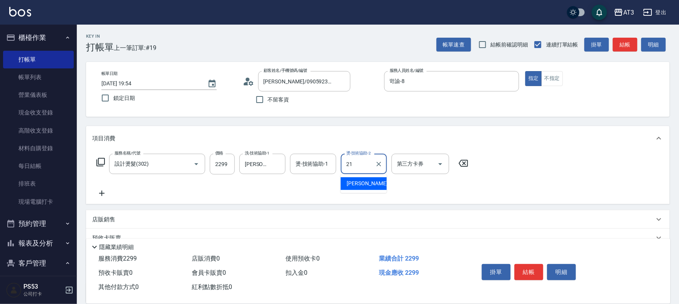
type input "[PERSON_NAME]-21"
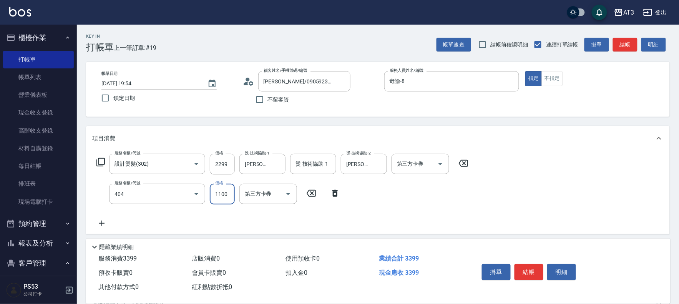
type input "設計染髮(404)"
type input "1"
type input "[PERSON_NAME]-21"
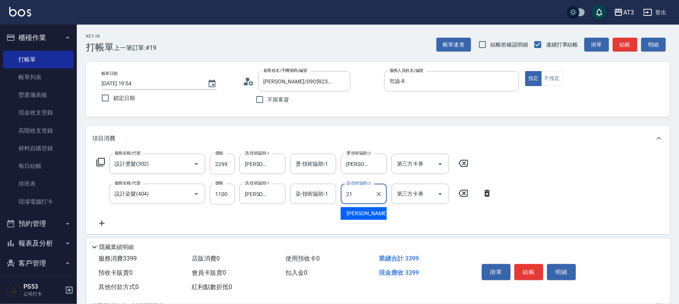
type input "[PERSON_NAME]-21"
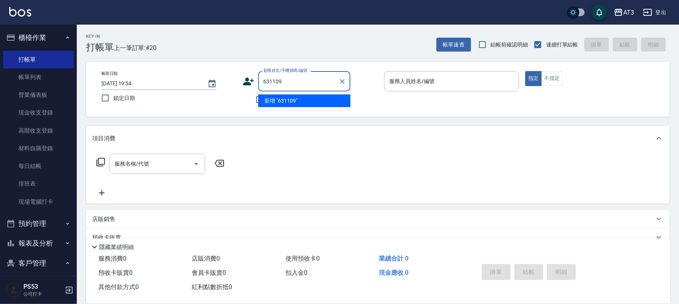
type input "631109"
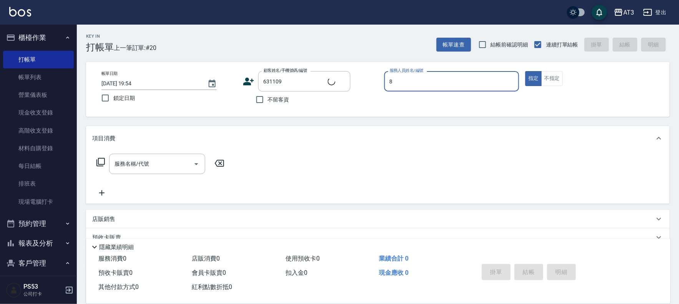
type input "8"
type input "[PERSON_NAME]/0922793656/631109"
type input "岢諭-8"
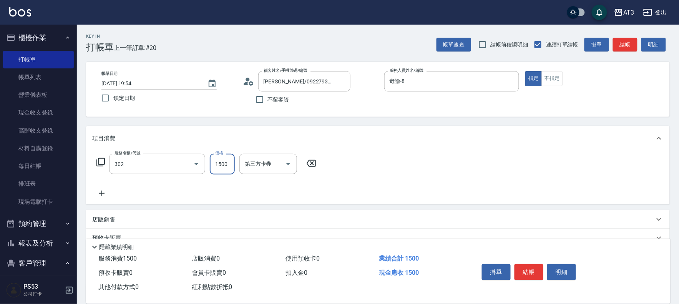
type input "設計燙髮(302)"
type input "1499"
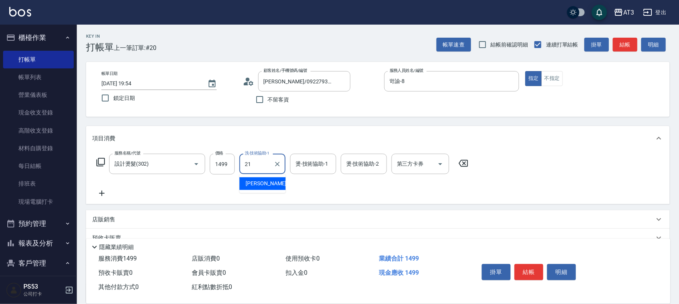
type input "[PERSON_NAME]-21"
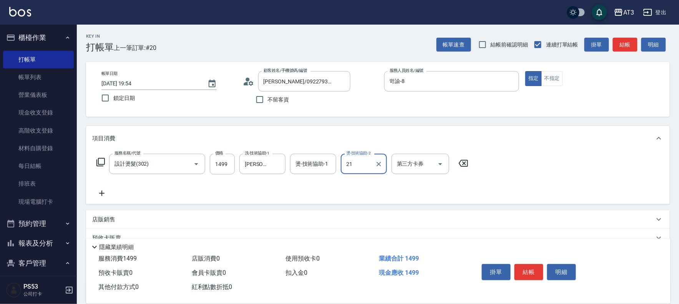
type input "[PERSON_NAME]-21"
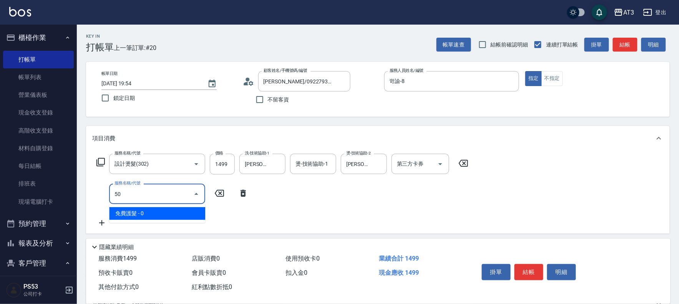
type input "5"
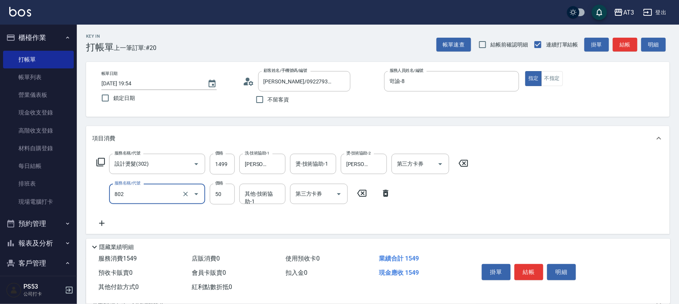
type input "潤絲/加精油(802)"
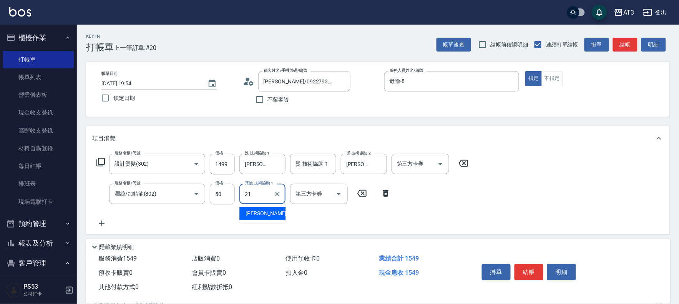
type input "[PERSON_NAME]-21"
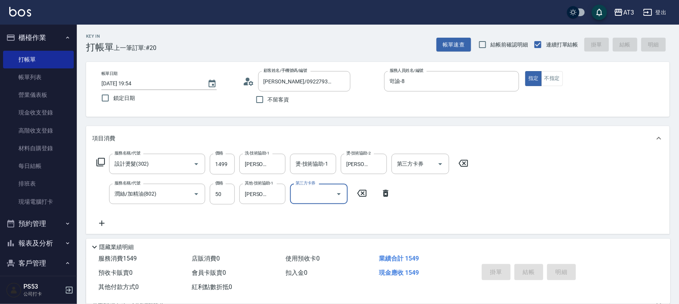
type input "[DATE] 19:55"
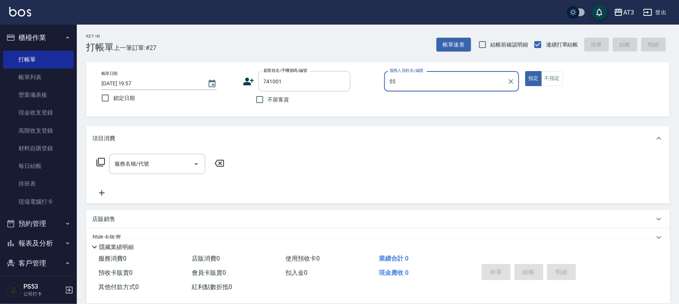
click at [525, 71] on button "指定" at bounding box center [533, 78] width 17 height 15
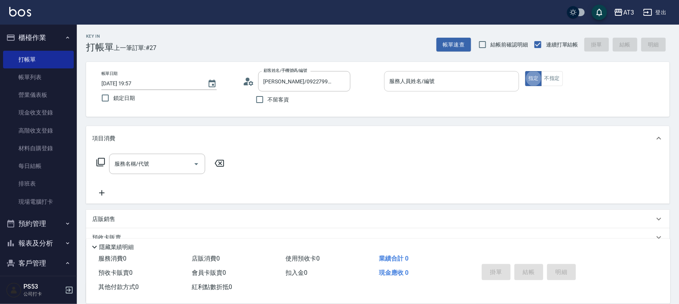
click at [474, 82] on input "服務人員姓名/編號" at bounding box center [452, 81] width 128 height 13
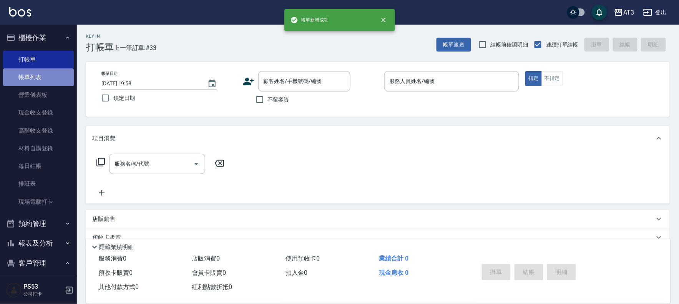
click at [48, 71] on link "帳單列表" at bounding box center [38, 77] width 71 height 18
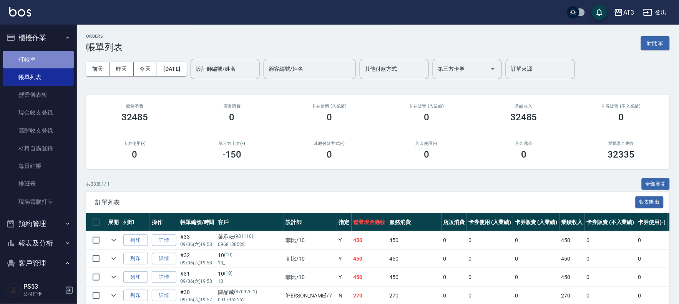
click at [42, 57] on link "打帳單" at bounding box center [38, 60] width 71 height 18
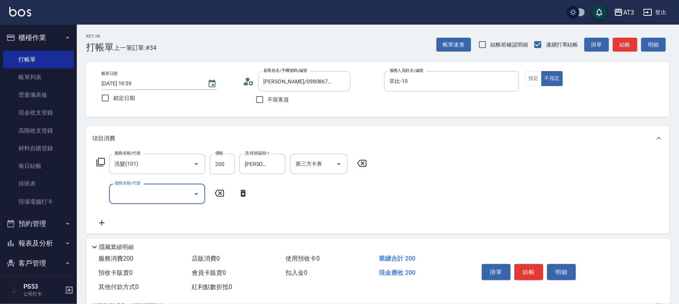
click at [100, 161] on icon at bounding box center [100, 162] width 9 height 9
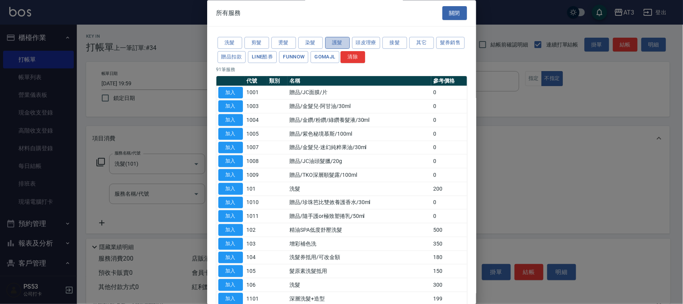
click at [341, 40] on button "護髮" at bounding box center [337, 43] width 25 height 12
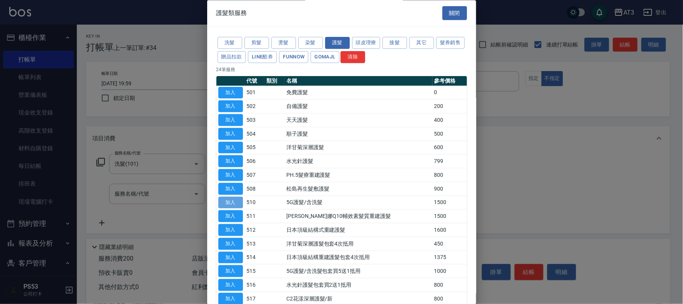
click at [236, 206] on button "加入" at bounding box center [230, 203] width 25 height 12
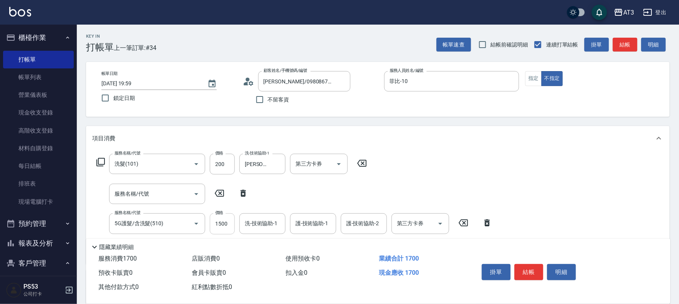
click at [225, 229] on input "1500" at bounding box center [222, 223] width 25 height 21
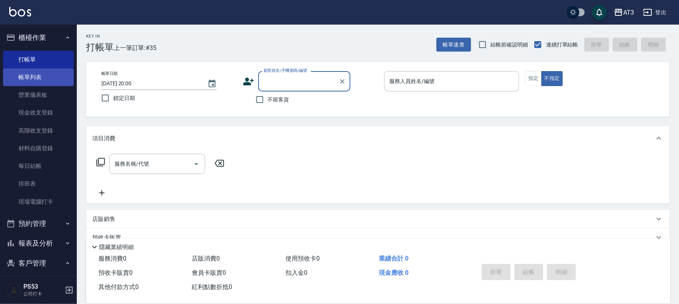
drag, startPoint x: 23, startPoint y: 73, endPoint x: 27, endPoint y: 78, distance: 6.0
click at [24, 72] on link "帳單列表" at bounding box center [38, 77] width 71 height 18
click at [27, 78] on link "帳單列表" at bounding box center [38, 77] width 71 height 18
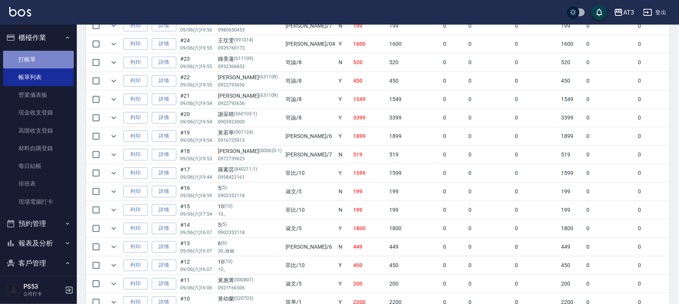
click at [46, 55] on link "打帳單" at bounding box center [38, 60] width 71 height 18
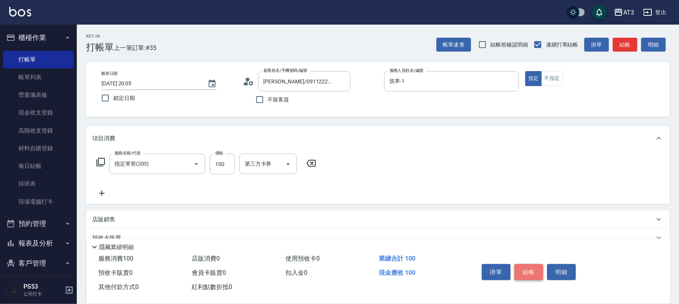
click at [536, 266] on button "結帳" at bounding box center [529, 272] width 29 height 16
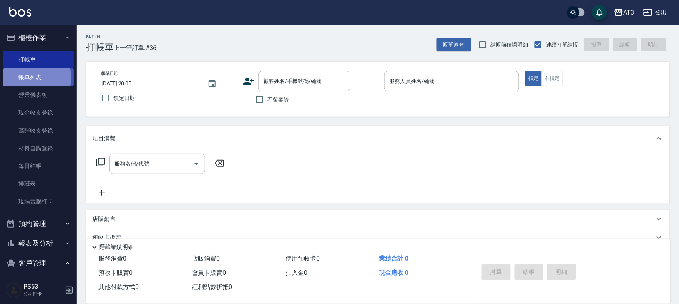
click at [17, 78] on link "帳單列表" at bounding box center [38, 77] width 71 height 18
click at [33, 76] on link "帳單列表" at bounding box center [38, 77] width 71 height 18
click at [35, 75] on link "帳單列表" at bounding box center [38, 77] width 71 height 18
click at [37, 75] on link "帳單列表" at bounding box center [38, 77] width 71 height 18
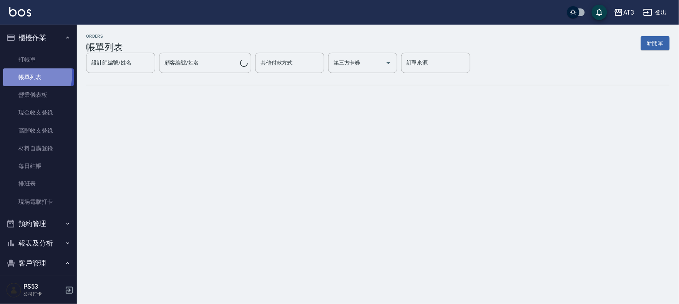
click at [37, 75] on link "帳單列表" at bounding box center [38, 77] width 71 height 18
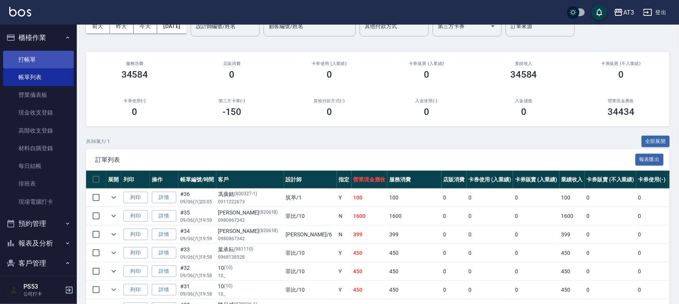
click at [20, 51] on link "打帳單" at bounding box center [38, 60] width 71 height 18
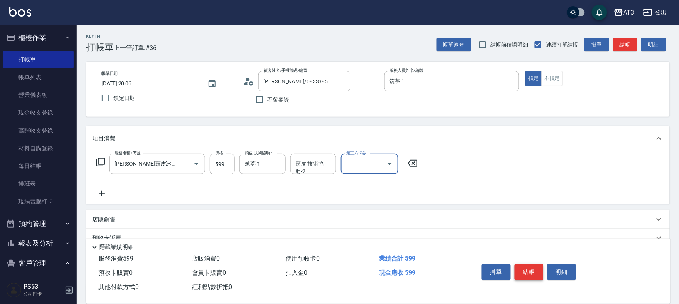
click at [532, 266] on button "結帳" at bounding box center [529, 272] width 29 height 16
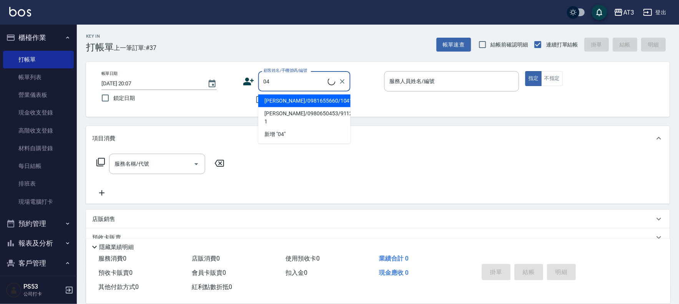
click at [525, 71] on button "指定" at bounding box center [533, 78] width 17 height 15
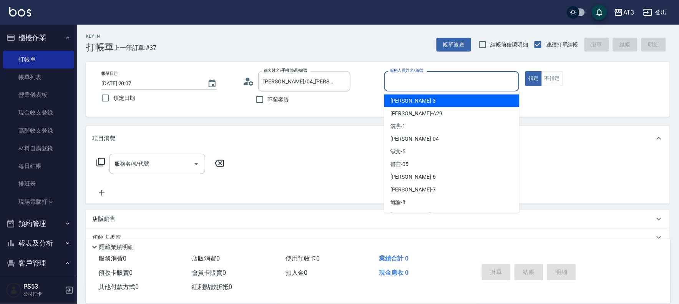
click at [465, 79] on input "服務人員姓名/編號" at bounding box center [452, 81] width 128 height 13
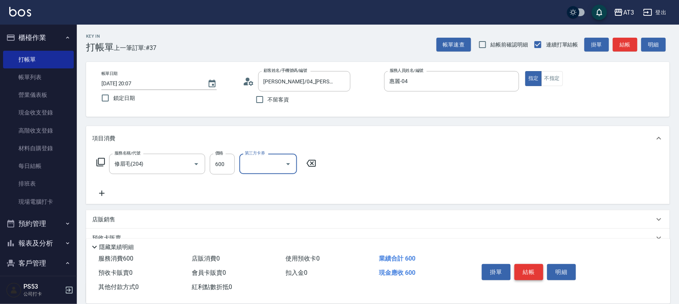
click at [528, 266] on button "結帳" at bounding box center [529, 272] width 29 height 16
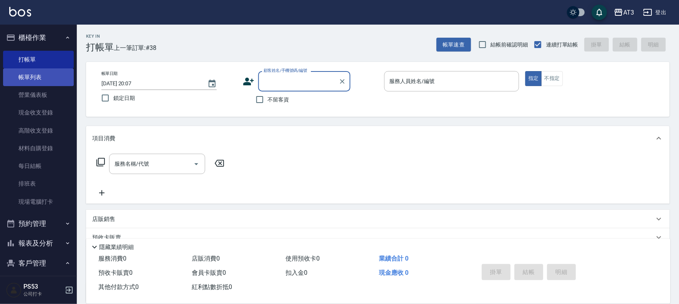
click at [28, 79] on link "帳單列表" at bounding box center [38, 77] width 71 height 18
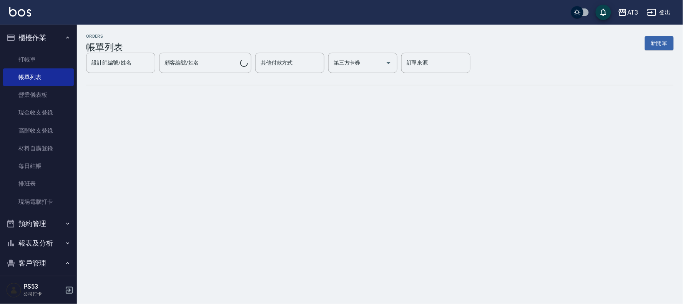
click at [52, 247] on button "報表及分析" at bounding box center [38, 243] width 71 height 20
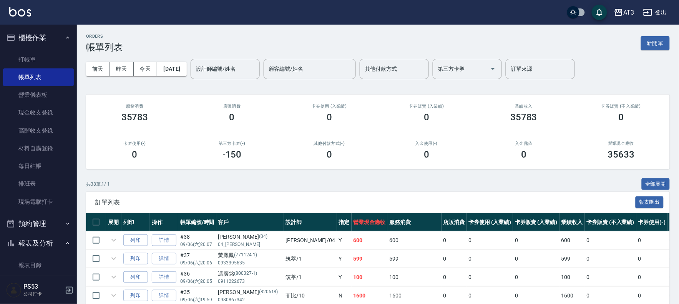
scroll to position [85, 0]
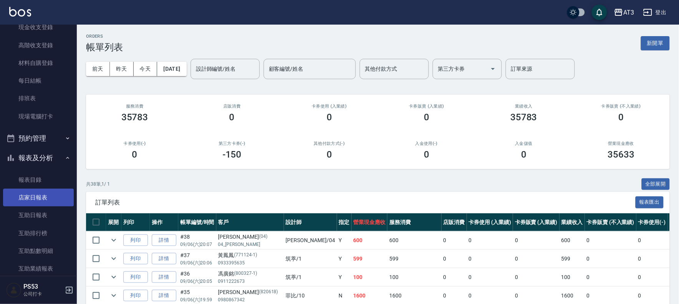
click at [45, 198] on link "店家日報表" at bounding box center [38, 198] width 71 height 18
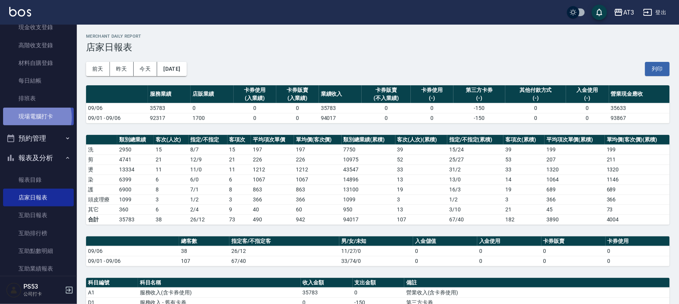
click at [35, 117] on link "現場電腦打卡" at bounding box center [38, 117] width 71 height 18
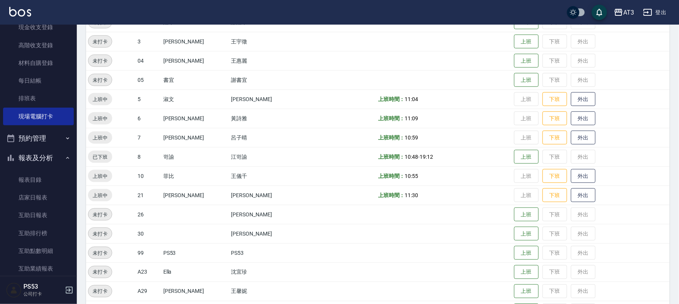
scroll to position [171, 0]
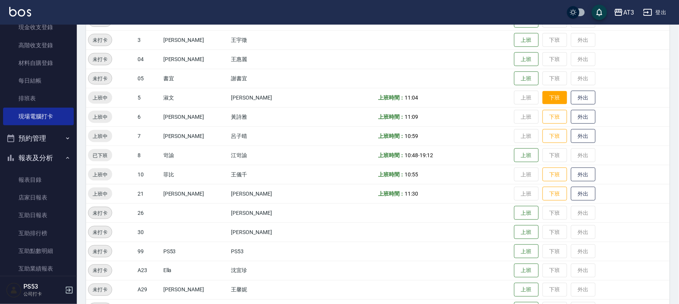
click at [543, 97] on button "下班" at bounding box center [555, 97] width 25 height 13
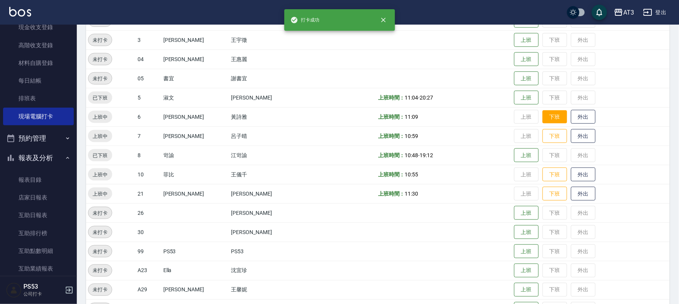
click at [543, 114] on button "下班" at bounding box center [555, 116] width 25 height 13
click at [543, 135] on button "下班" at bounding box center [555, 136] width 25 height 13
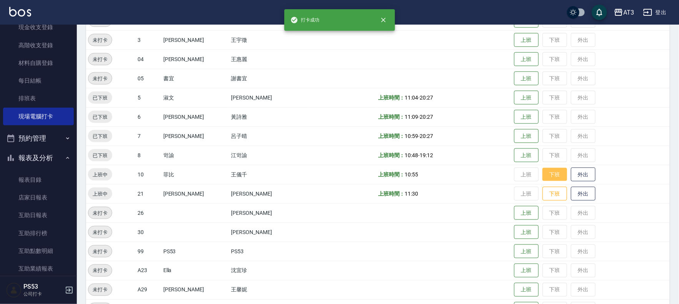
click at [543, 177] on button "下班" at bounding box center [555, 174] width 25 height 13
click at [545, 193] on button "下班" at bounding box center [555, 193] width 25 height 13
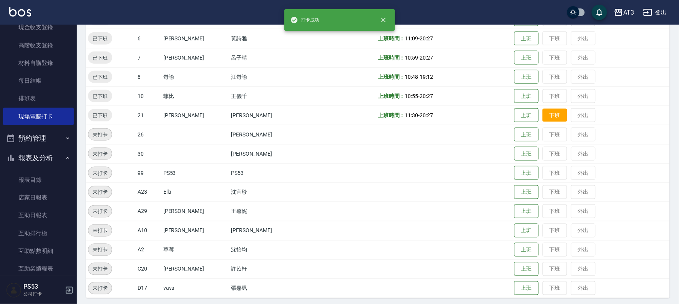
scroll to position [252, 0]
